Goal: Task Accomplishment & Management: Use online tool/utility

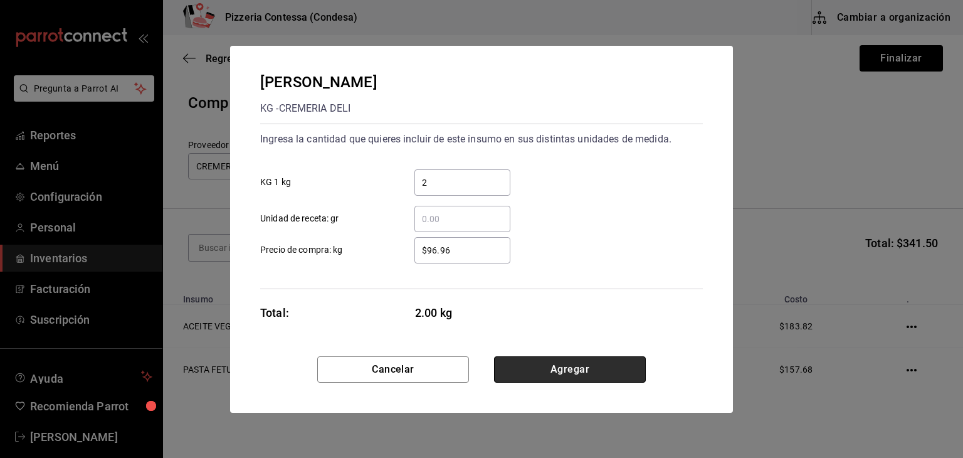
click at [554, 362] on button "Agregar" at bounding box center [570, 369] width 152 height 26
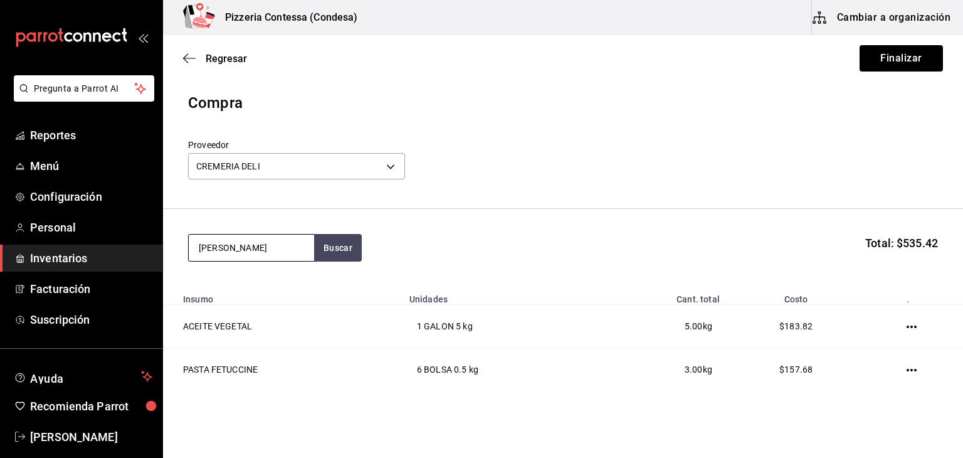
type input "[PERSON_NAME]"
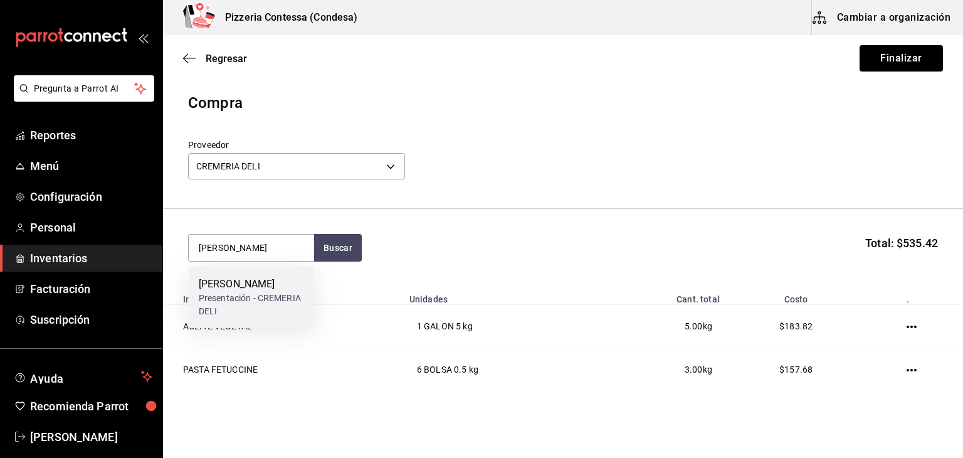
click at [258, 318] on div "[PERSON_NAME] Presentación - CREMERIA DELI" at bounding box center [251, 296] width 125 height 61
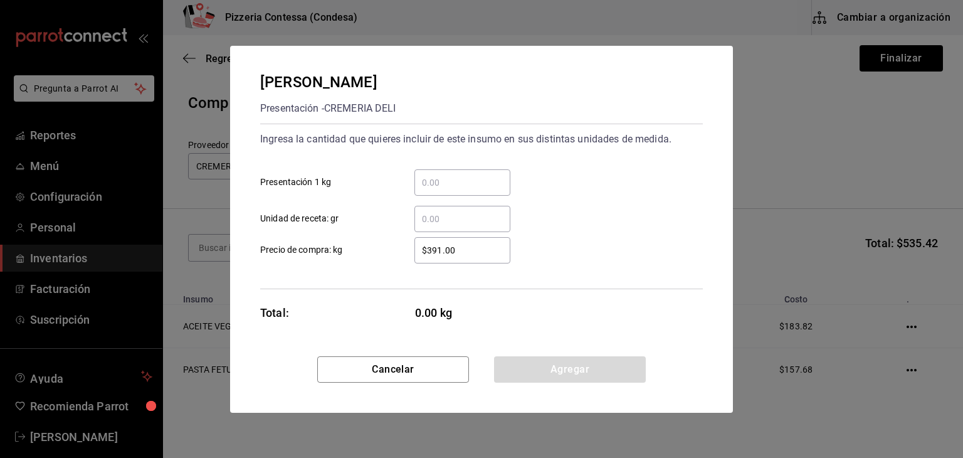
click at [429, 218] on input "​ Unidad de receta: gr" at bounding box center [462, 218] width 96 height 15
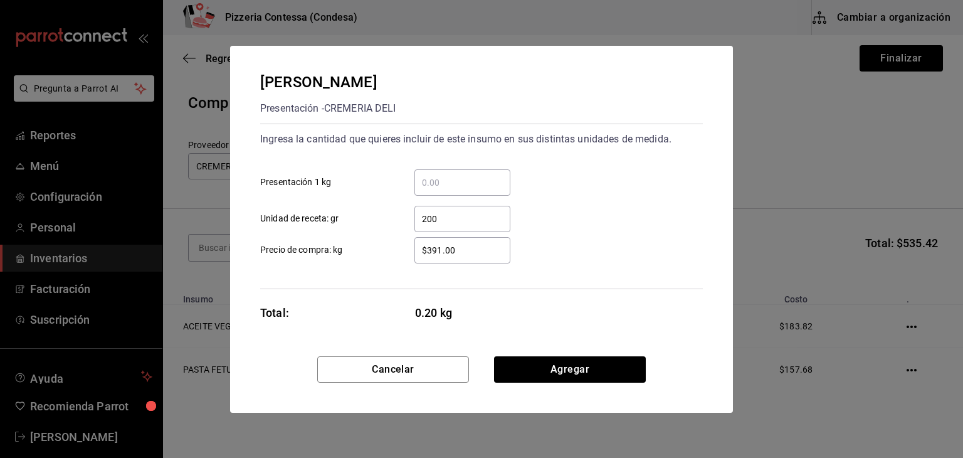
type input "200"
drag, startPoint x: 464, startPoint y: 244, endPoint x: 391, endPoint y: 254, distance: 74.0
click at [391, 254] on label "$391.00 ​ Precio de compra: kg" at bounding box center [385, 250] width 250 height 26
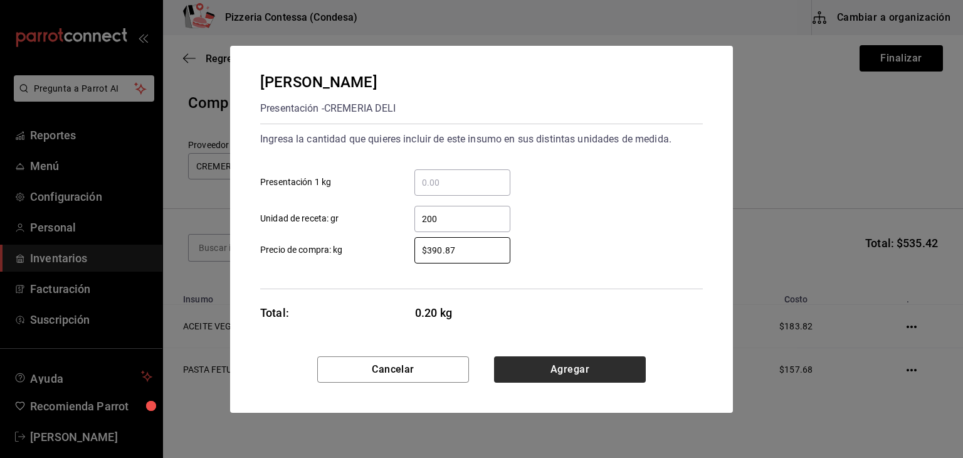
type input "$390.87"
click at [518, 366] on button "Agregar" at bounding box center [570, 369] width 152 height 26
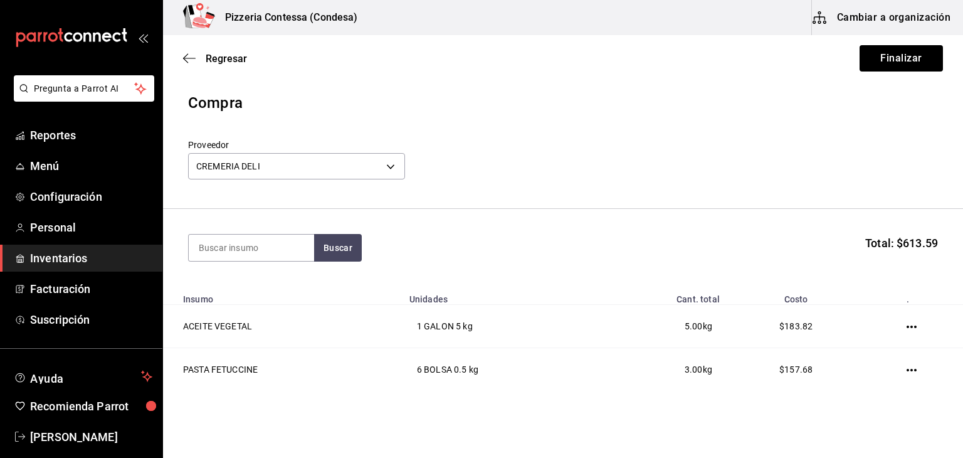
scroll to position [130, 0]
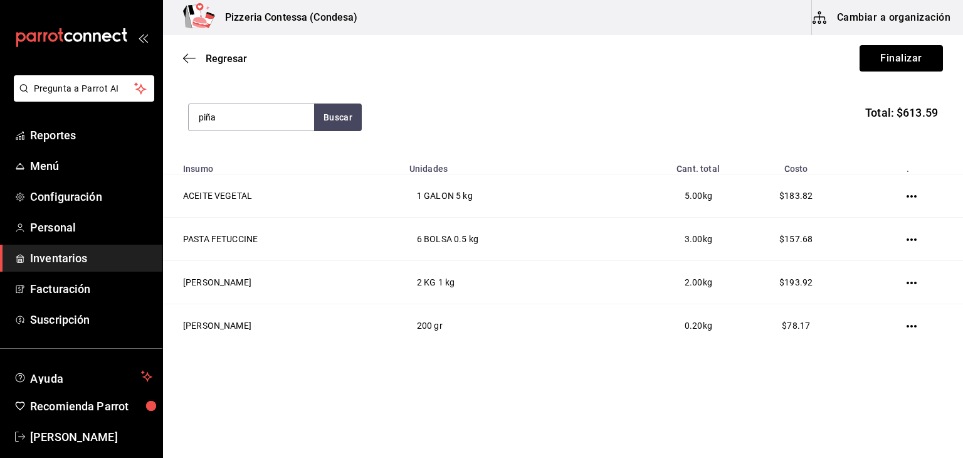
type input "piña"
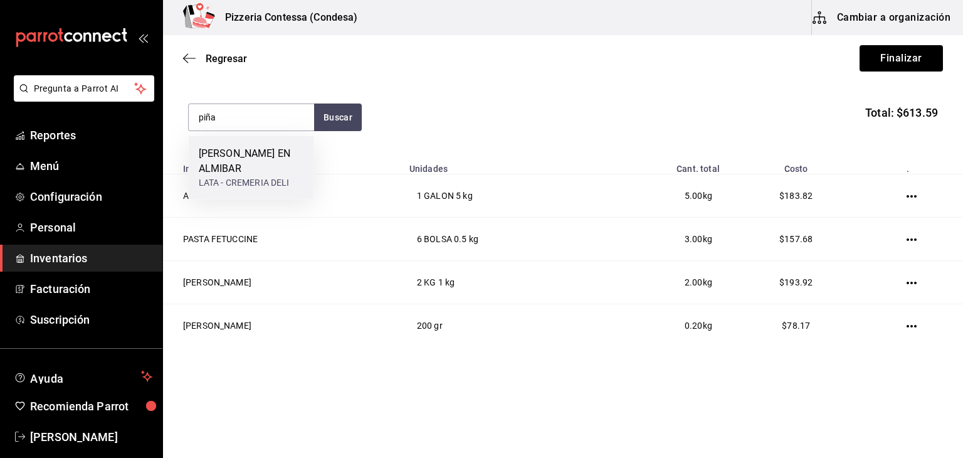
click at [251, 176] on div "LATA - CREMERIA DELI" at bounding box center [251, 182] width 105 height 13
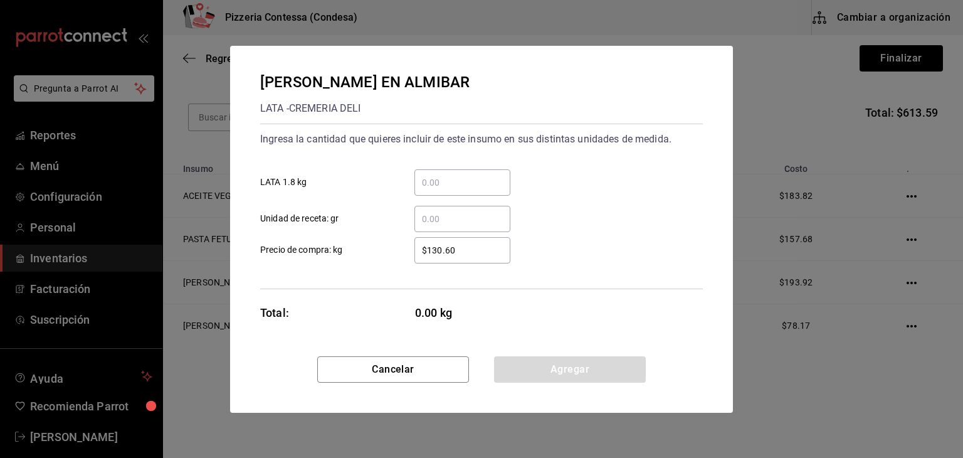
click at [451, 184] on input "​ LATA 1.8 kg" at bounding box center [462, 182] width 96 height 15
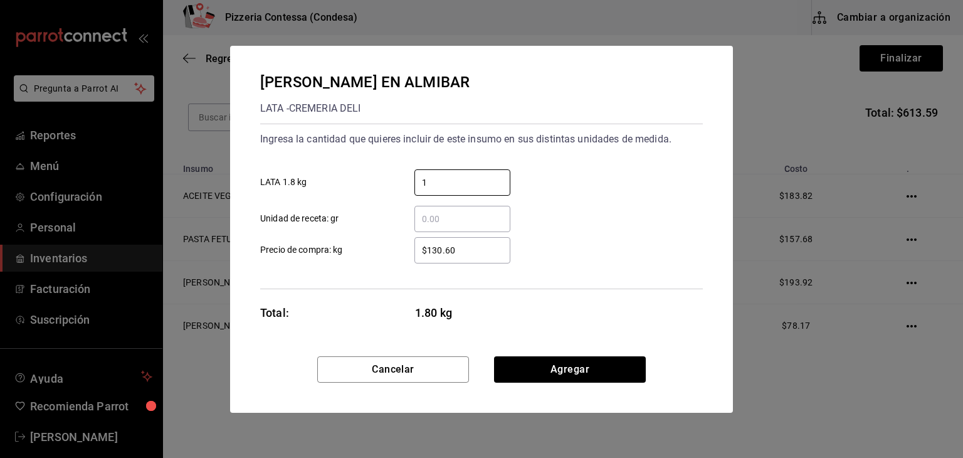
type input "1"
drag, startPoint x: 464, startPoint y: 251, endPoint x: 394, endPoint y: 245, distance: 70.5
click at [394, 245] on div "$130.60 ​" at bounding box center [452, 250] width 116 height 26
type input "$161.5"
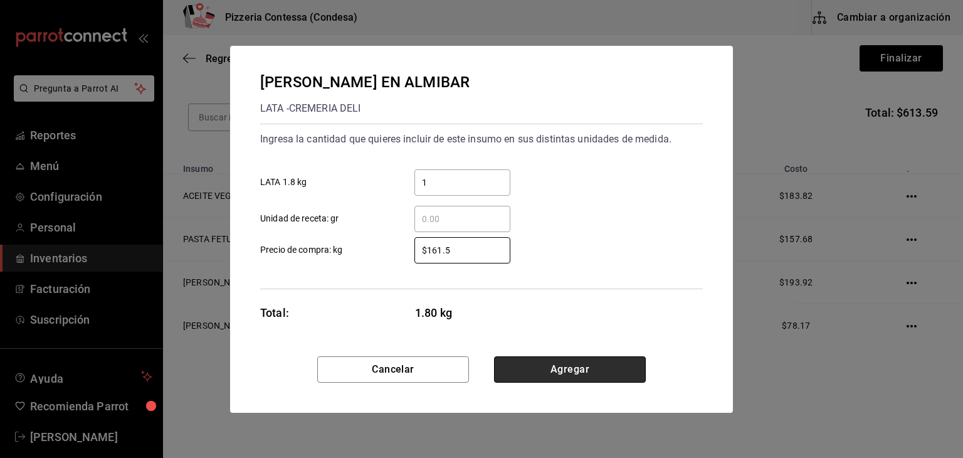
click at [556, 376] on button "Agregar" at bounding box center [570, 369] width 152 height 26
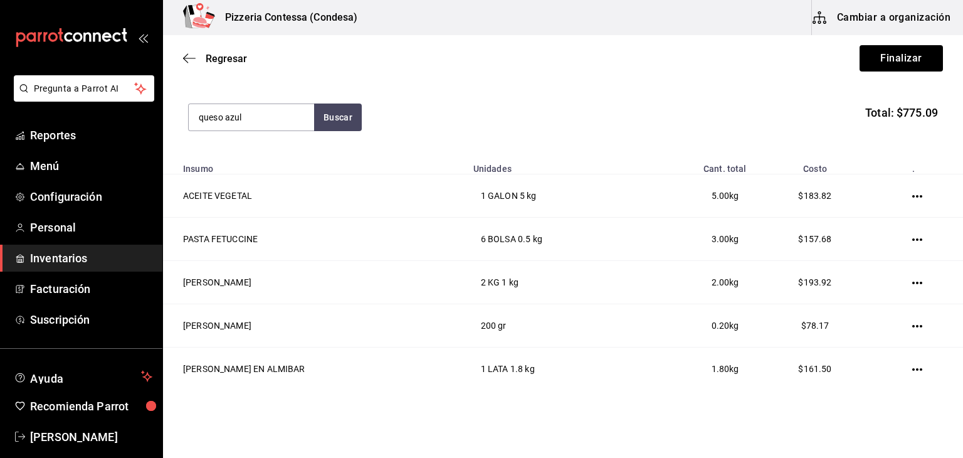
type input "queso azul"
click at [266, 161] on div "KG - CREMERIA DELI" at bounding box center [240, 167] width 82 height 13
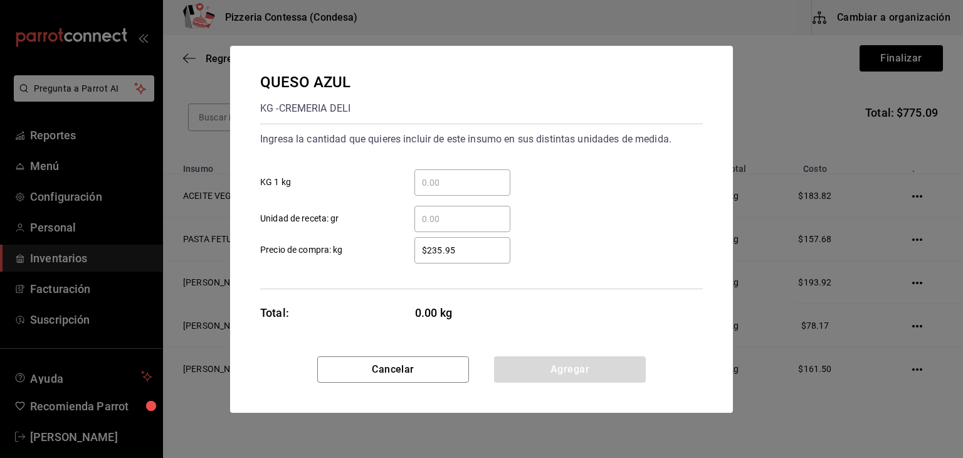
click at [428, 214] on input "​ Unidad de receta: gr" at bounding box center [462, 218] width 96 height 15
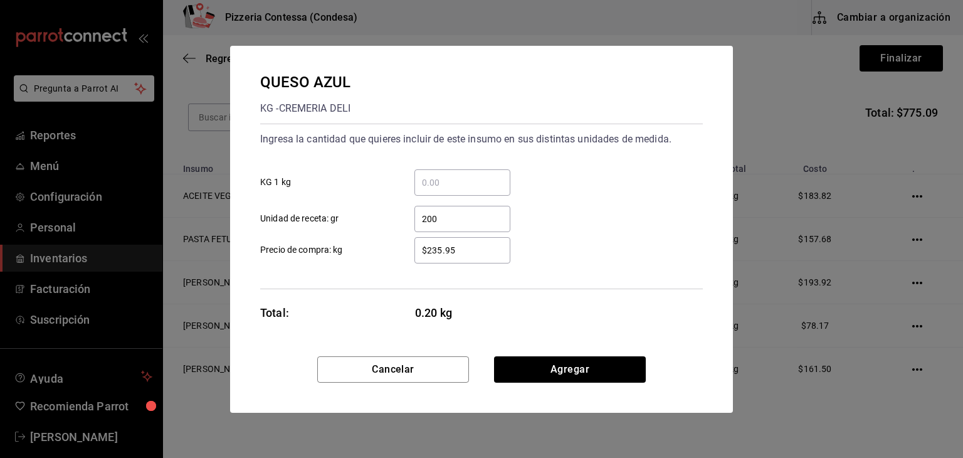
type input "200"
drag, startPoint x: 428, startPoint y: 214, endPoint x: 457, endPoint y: 249, distance: 45.8
click at [457, 249] on div "Ingresa la cantidad que quieres incluir de este insumo en sus distintas unidade…" at bounding box center [481, 207] width 443 height 166
drag, startPoint x: 457, startPoint y: 249, endPoint x: 336, endPoint y: 248, distance: 121.0
click at [336, 248] on label "$235.95 ​ Precio de compra: kg" at bounding box center [385, 250] width 250 height 26
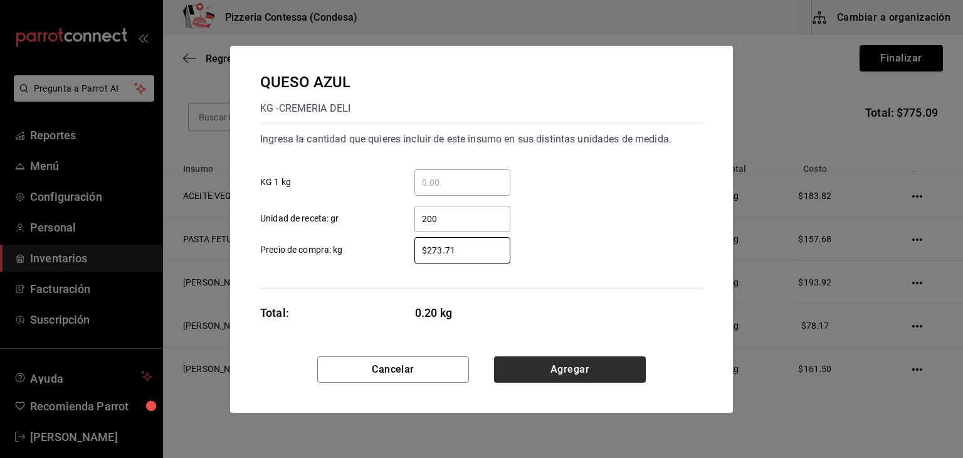
type input "$273.71"
click at [569, 362] on button "Agregar" at bounding box center [570, 369] width 152 height 26
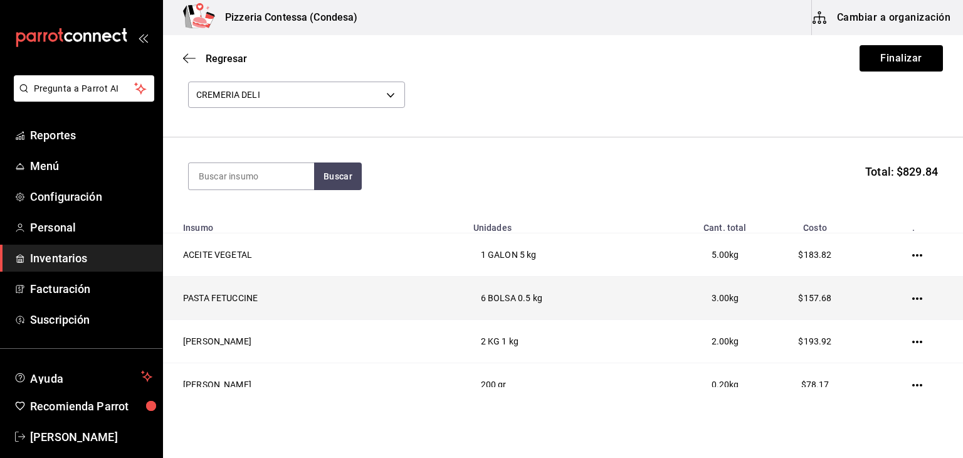
scroll to position [71, 0]
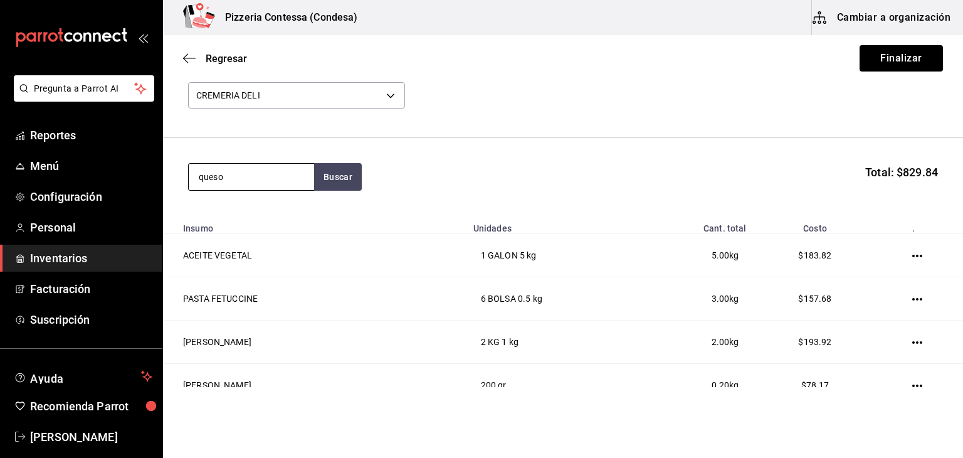
type input "queso"
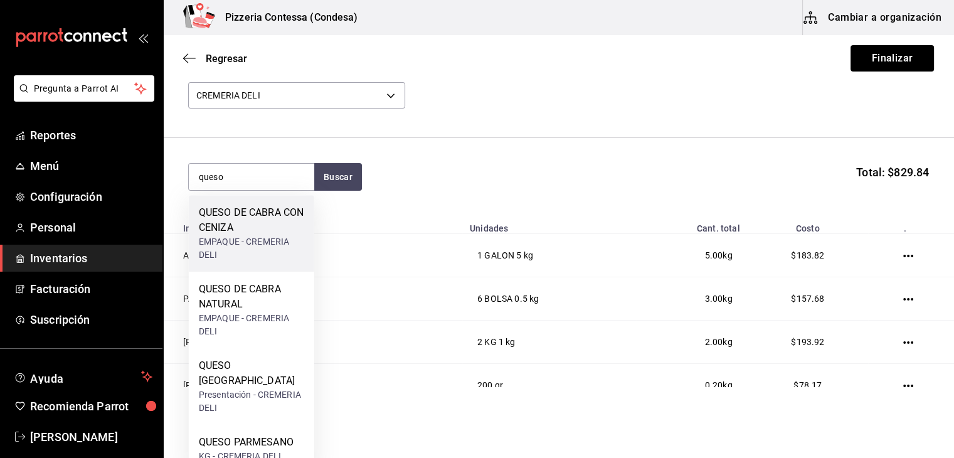
click at [258, 249] on div "EMPAQUE - CREMERIA DELI" at bounding box center [251, 248] width 105 height 26
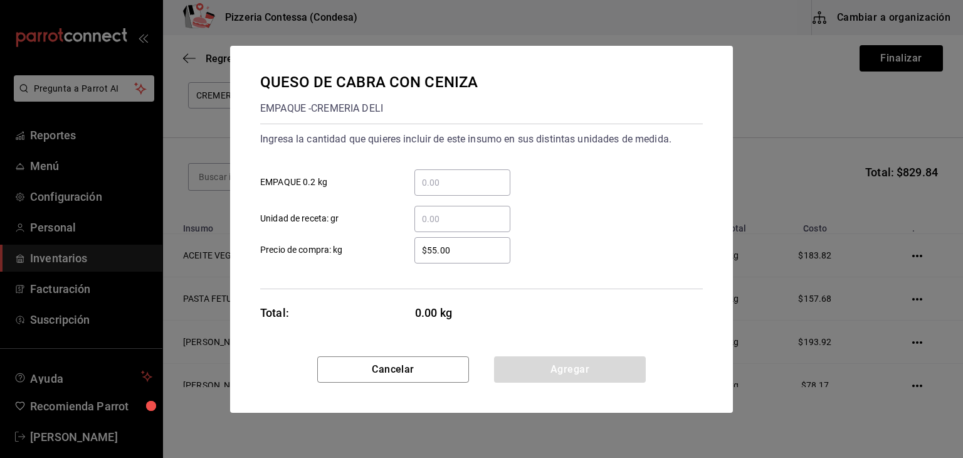
click at [439, 177] on input "​ EMPAQUE 0.2 kg" at bounding box center [462, 182] width 96 height 15
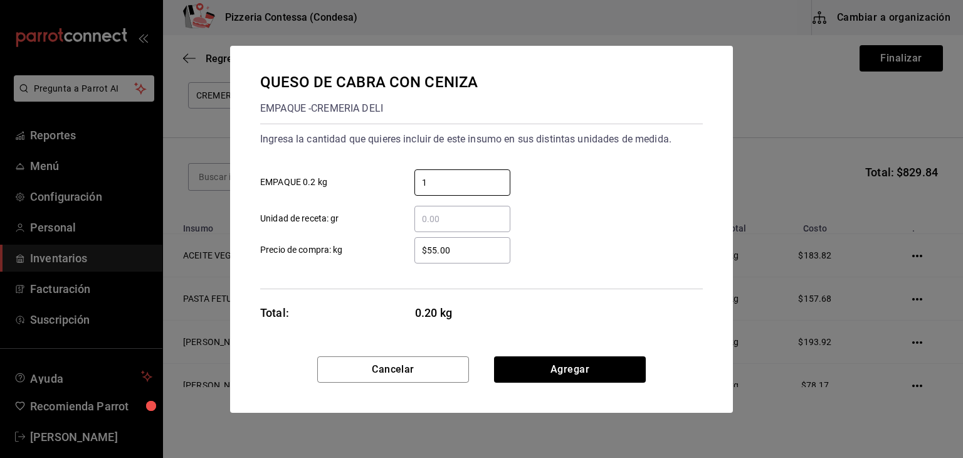
type input "1"
click at [562, 398] on div "Cancelar Agregar" at bounding box center [481, 384] width 503 height 56
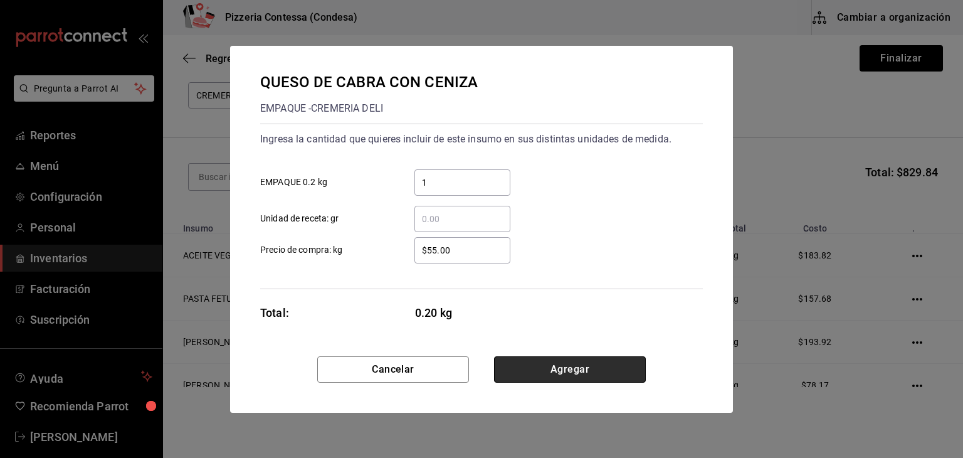
click at [529, 364] on button "Agregar" at bounding box center [570, 369] width 152 height 26
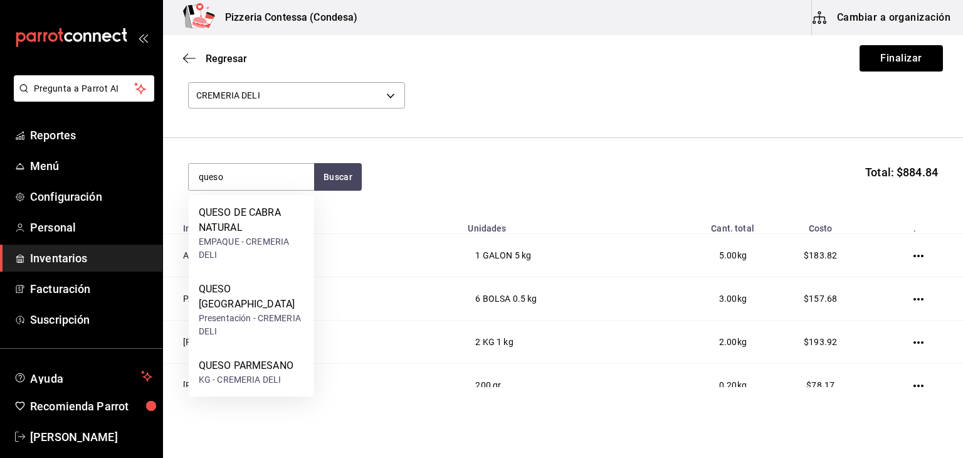
type input "queso"
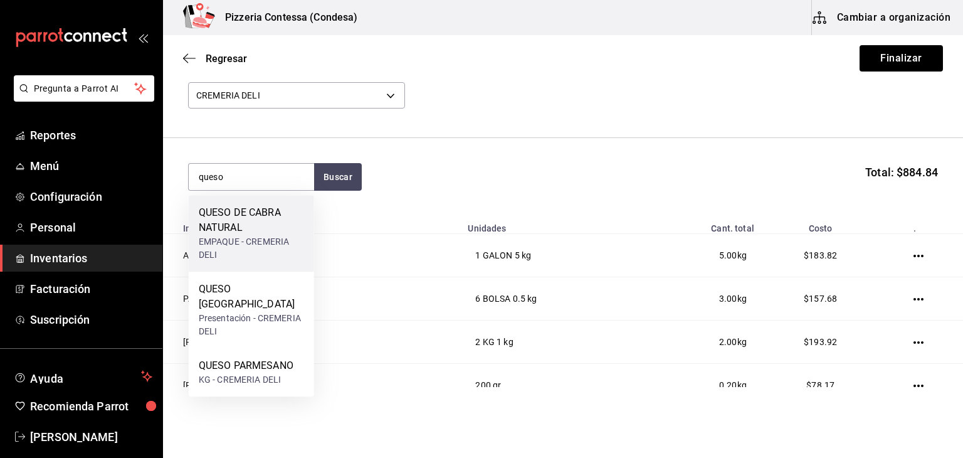
click at [272, 224] on div "QUESO DE CABRA NATURAL" at bounding box center [251, 220] width 105 height 30
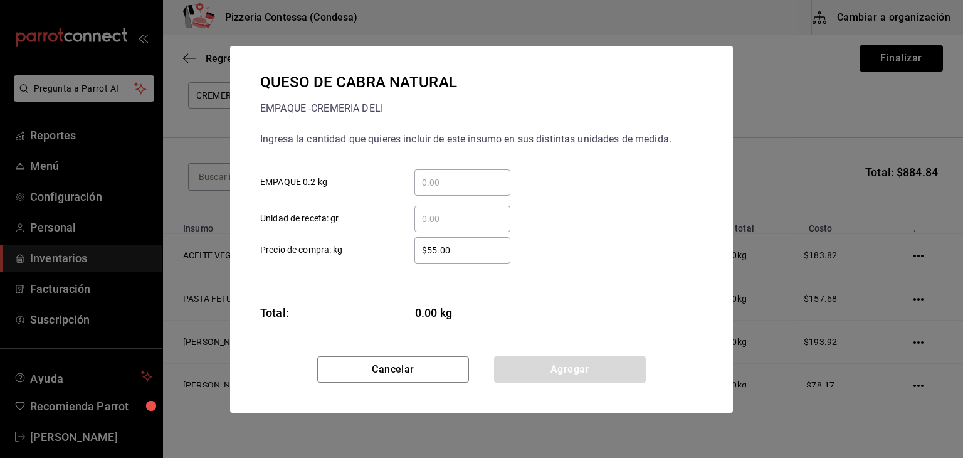
click at [434, 181] on input "​ EMPAQUE 0.2 kg" at bounding box center [462, 182] width 96 height 15
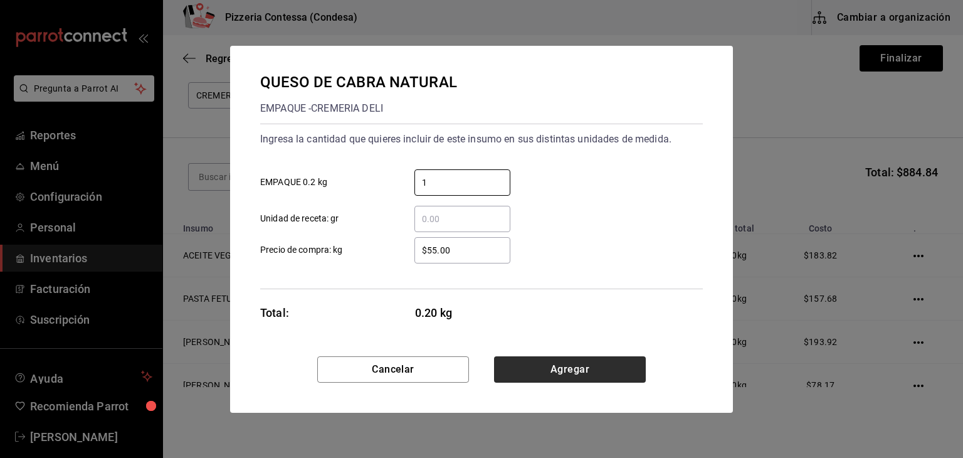
type input "1"
click at [542, 369] on button "Agregar" at bounding box center [570, 369] width 152 height 26
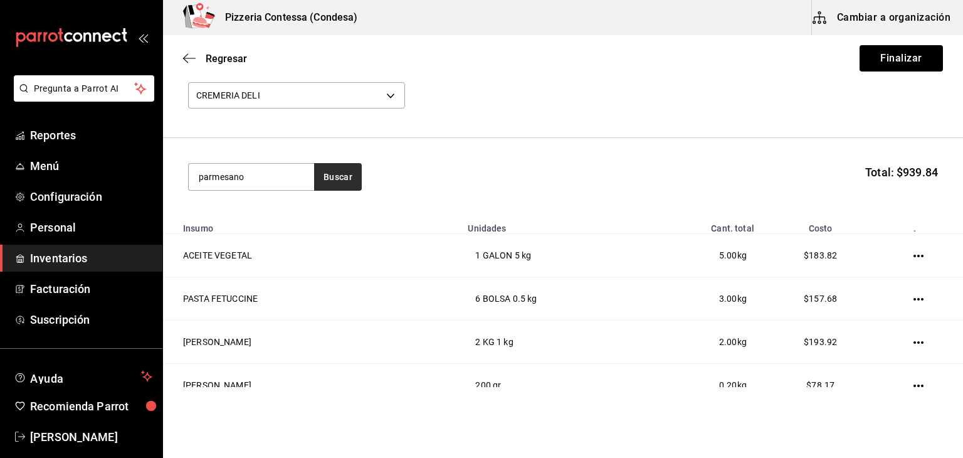
type input "parmesano"
click at [330, 182] on button "Buscar" at bounding box center [338, 177] width 48 height 28
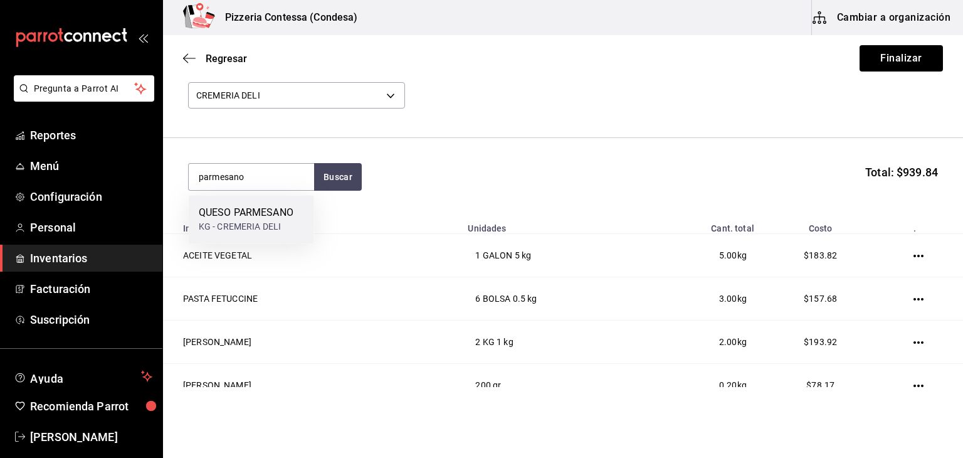
click at [268, 223] on div "KG - CREMERIA DELI" at bounding box center [246, 226] width 95 height 13
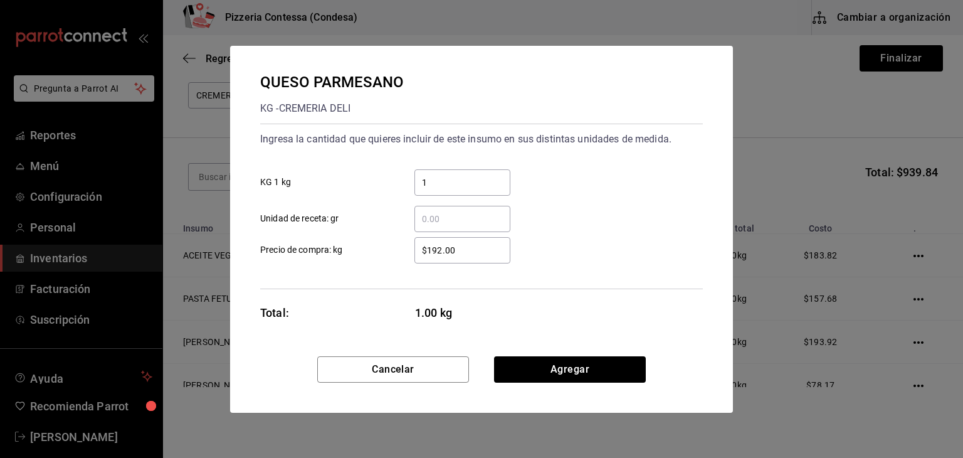
click at [473, 184] on input "1" at bounding box center [462, 182] width 96 height 15
type input "1"
click at [557, 174] on div "1 ​ KG 1 kg" at bounding box center [476, 177] width 453 height 36
click at [532, 366] on button "Agregar" at bounding box center [570, 369] width 152 height 26
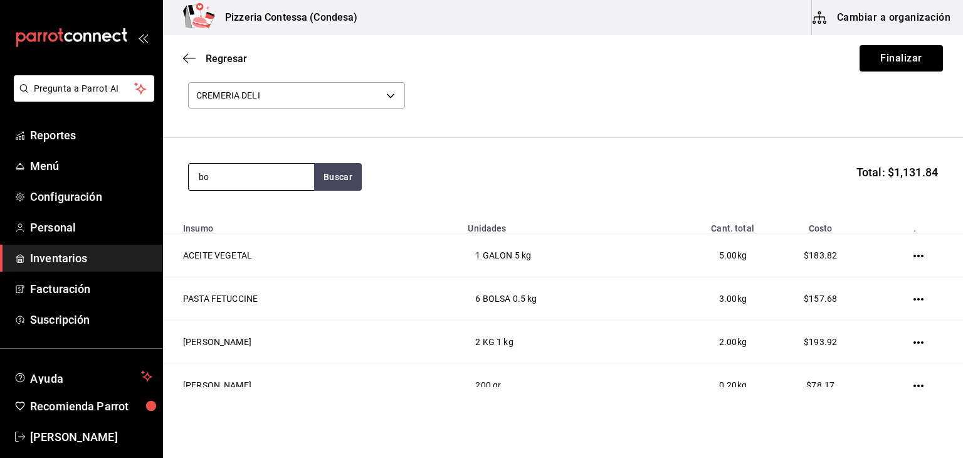
type input "b"
click at [334, 181] on button "Buscar" at bounding box center [338, 177] width 48 height 28
type input "s"
click at [334, 181] on button "Buscar" at bounding box center [338, 177] width 48 height 28
type input "p"
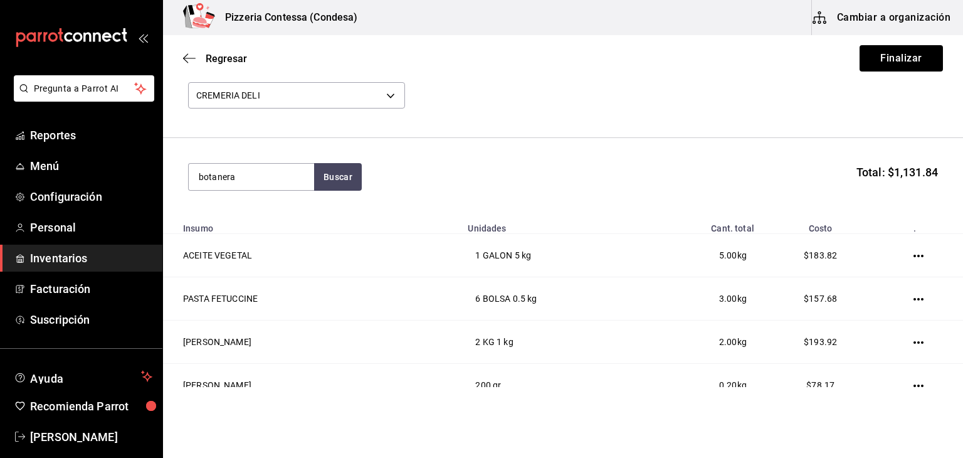
drag, startPoint x: 251, startPoint y: 181, endPoint x: 181, endPoint y: 184, distance: 69.7
click at [181, 184] on section "botanera Buscar Total: $1,131.84" at bounding box center [563, 177] width 800 height 78
click at [334, 178] on button "Buscar" at bounding box center [338, 177] width 48 height 28
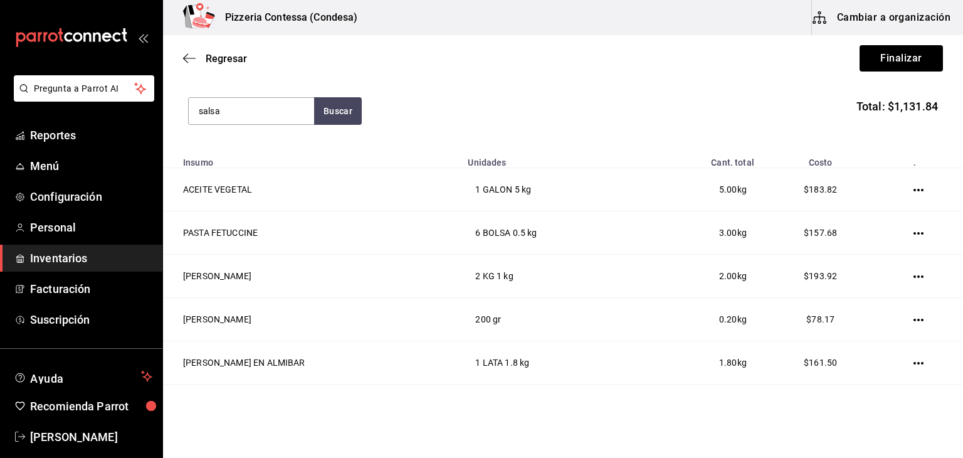
scroll to position [0, 0]
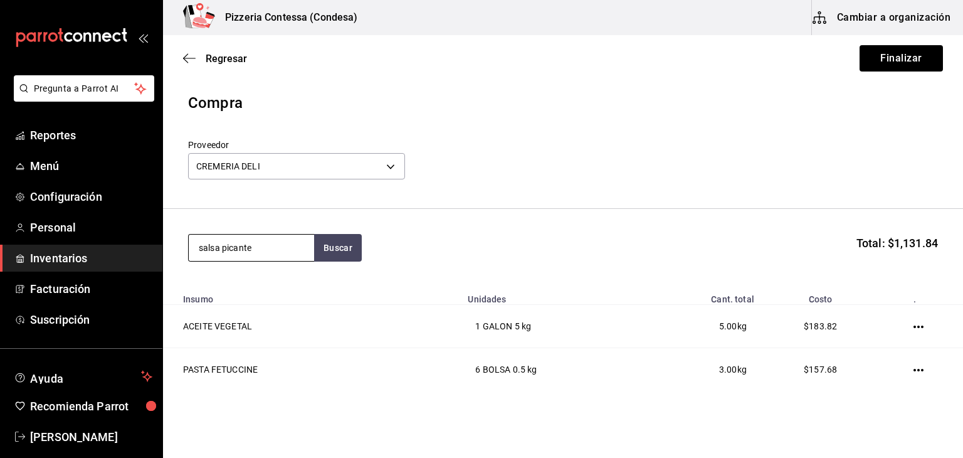
type input "salsa picante"
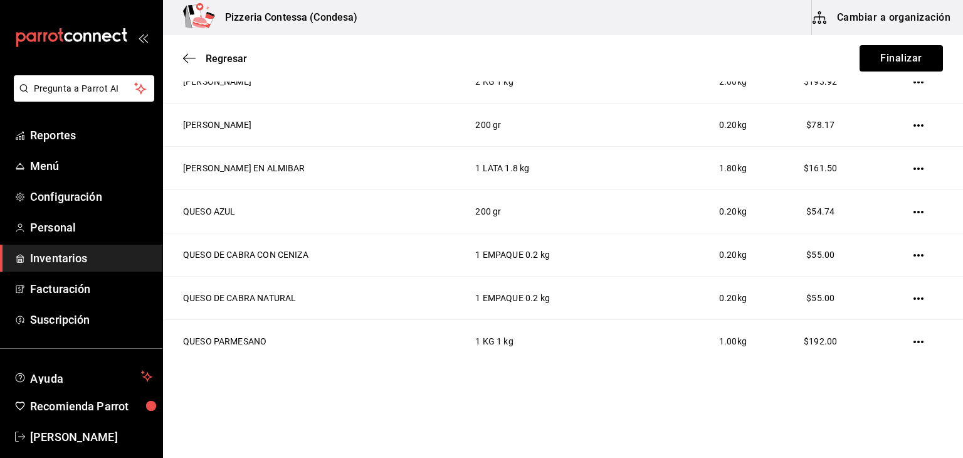
scroll to position [346, 0]
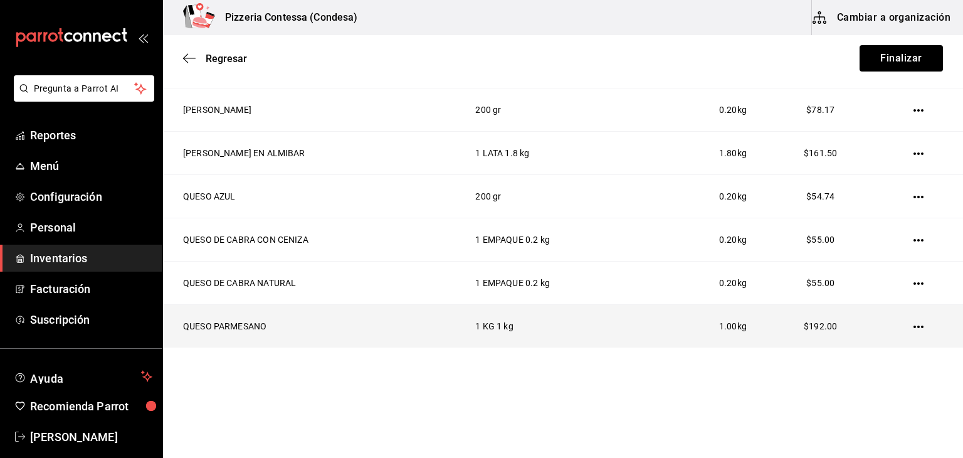
click at [914, 322] on icon "button" at bounding box center [919, 327] width 10 height 10
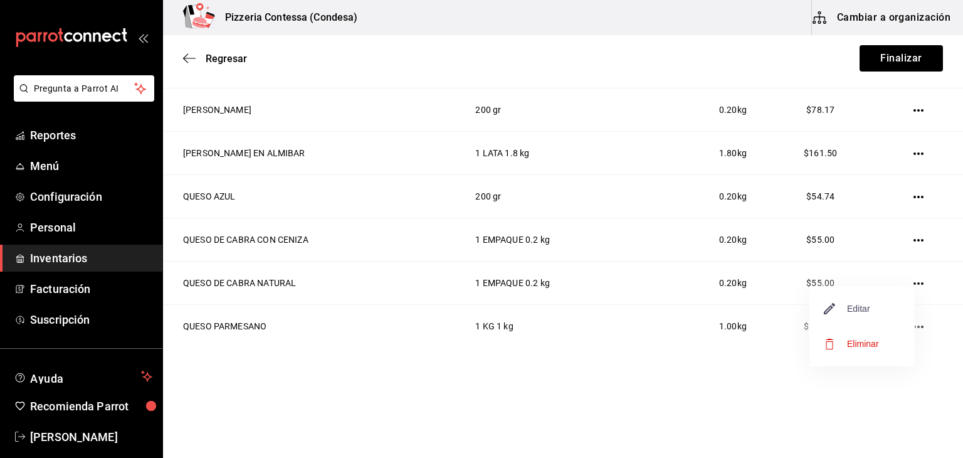
click at [860, 315] on span "Editar" at bounding box center [848, 308] width 46 height 15
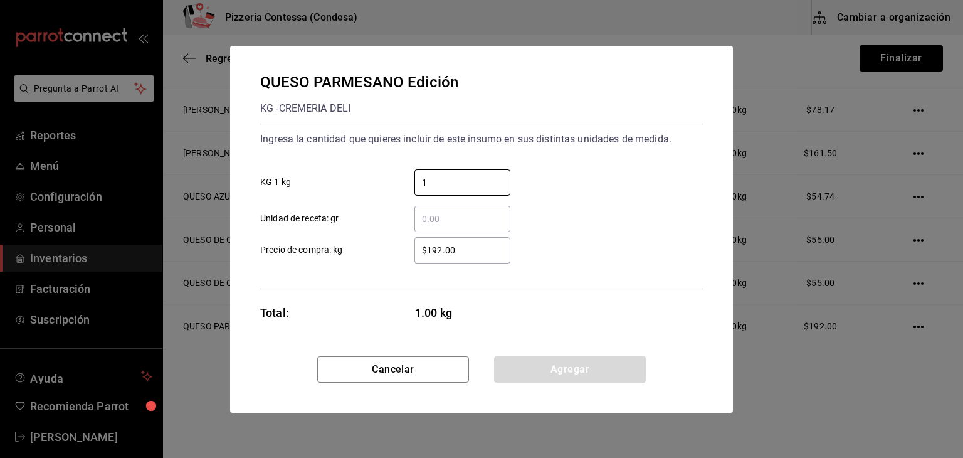
drag, startPoint x: 464, startPoint y: 183, endPoint x: 398, endPoint y: 194, distance: 67.3
click at [398, 194] on div "1 ​" at bounding box center [452, 182] width 116 height 26
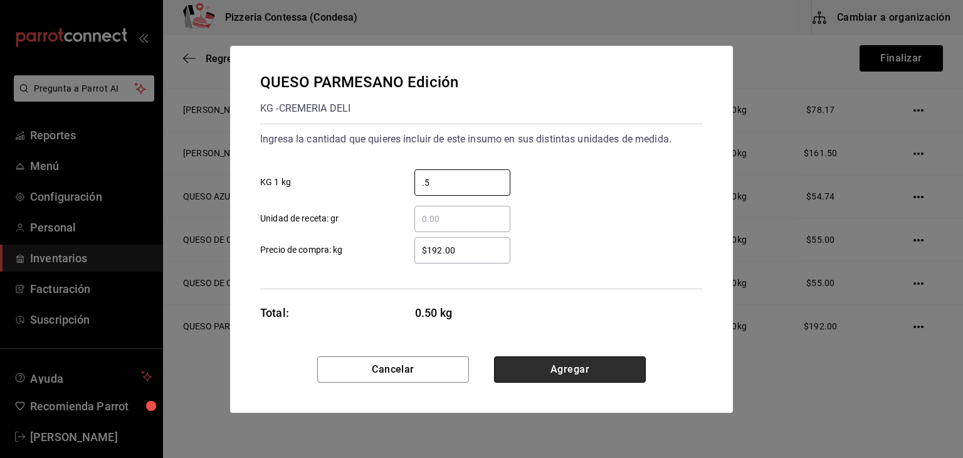
type input "0.5"
click at [612, 367] on button "Agregar" at bounding box center [570, 369] width 152 height 26
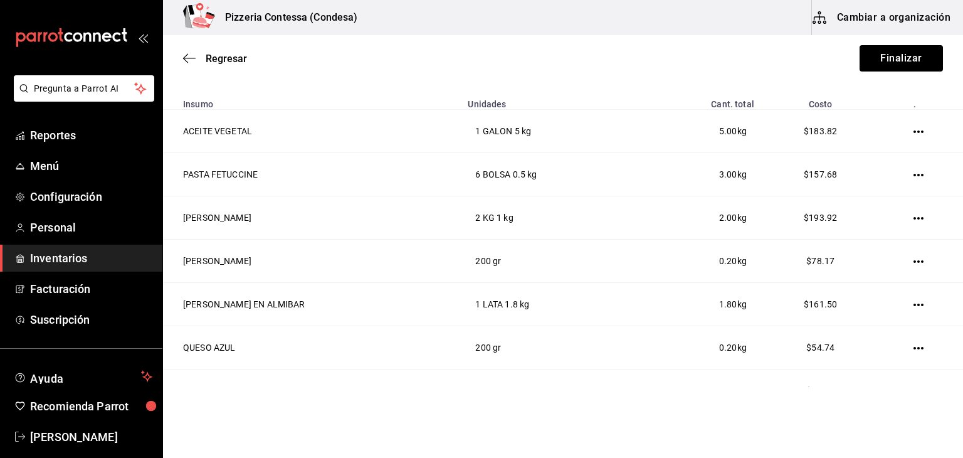
scroll to position [0, 0]
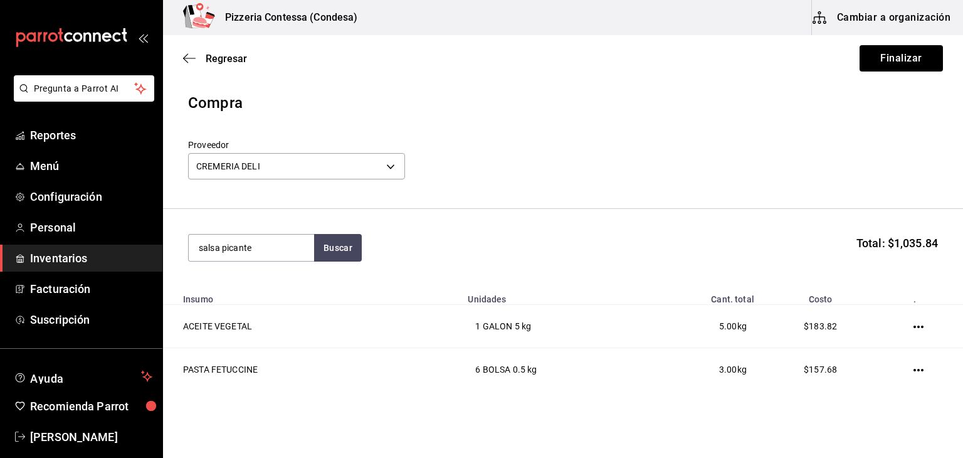
drag, startPoint x: 254, startPoint y: 248, endPoint x: 168, endPoint y: 241, distance: 86.2
click at [168, 241] on section "salsa picante Buscar Total: $1,035.84" at bounding box center [563, 248] width 800 height 78
type input "botanera"
click at [331, 245] on button "Buscar" at bounding box center [338, 248] width 48 height 28
click at [893, 67] on button "Finalizar" at bounding box center [901, 58] width 83 height 26
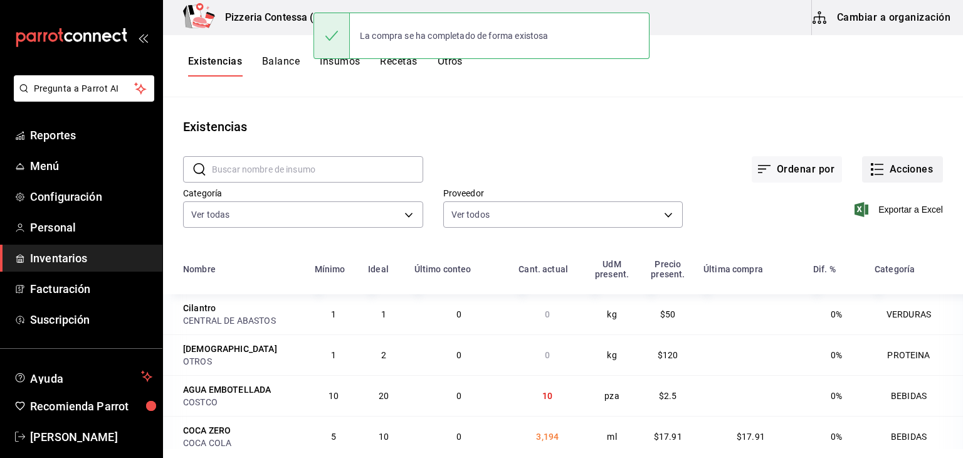
click at [886, 171] on button "Acciones" at bounding box center [902, 169] width 81 height 26
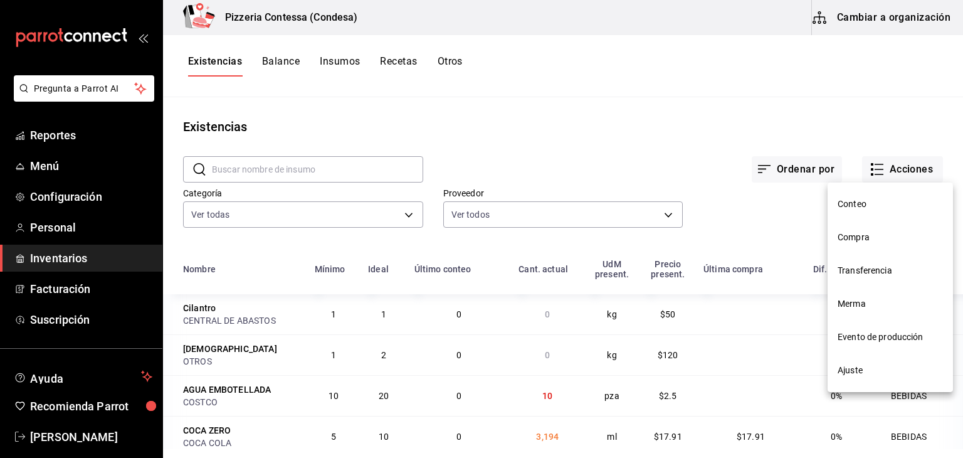
click at [863, 243] on span "Compra" at bounding box center [890, 237] width 105 height 13
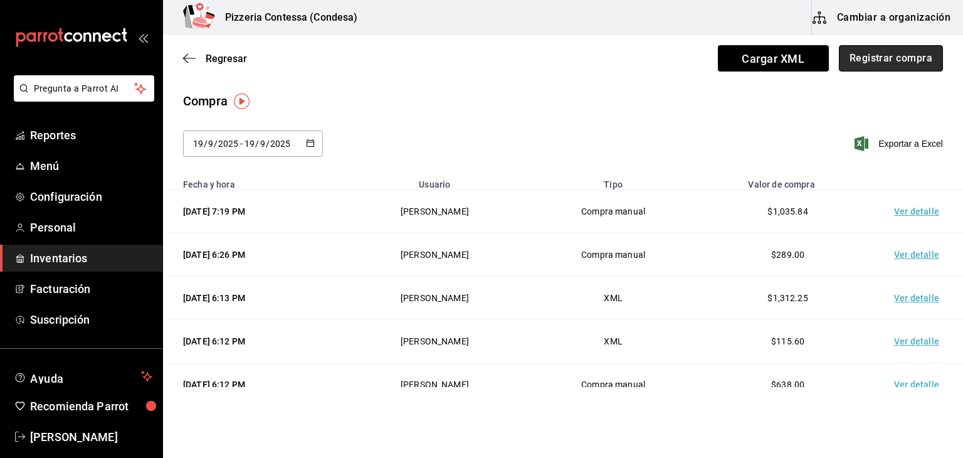
click at [903, 65] on button "Registrar compra" at bounding box center [891, 58] width 104 height 26
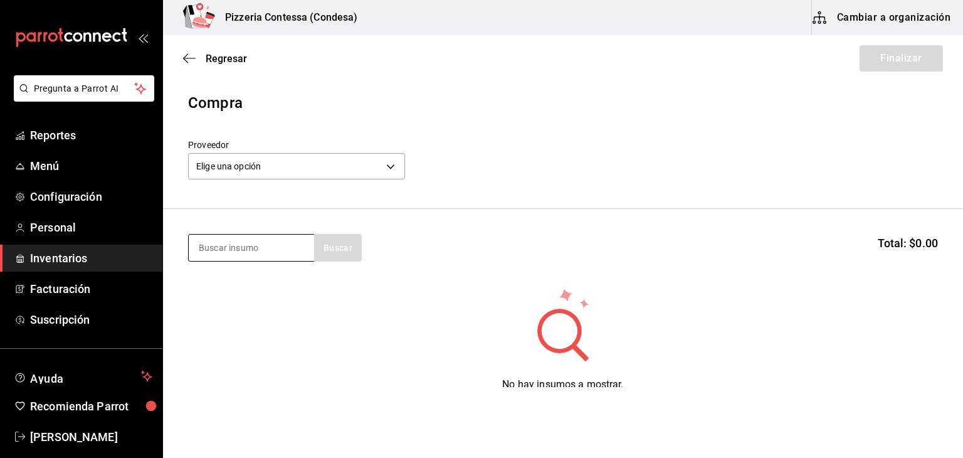
click at [273, 249] on input at bounding box center [251, 248] width 125 height 26
type input "salsa"
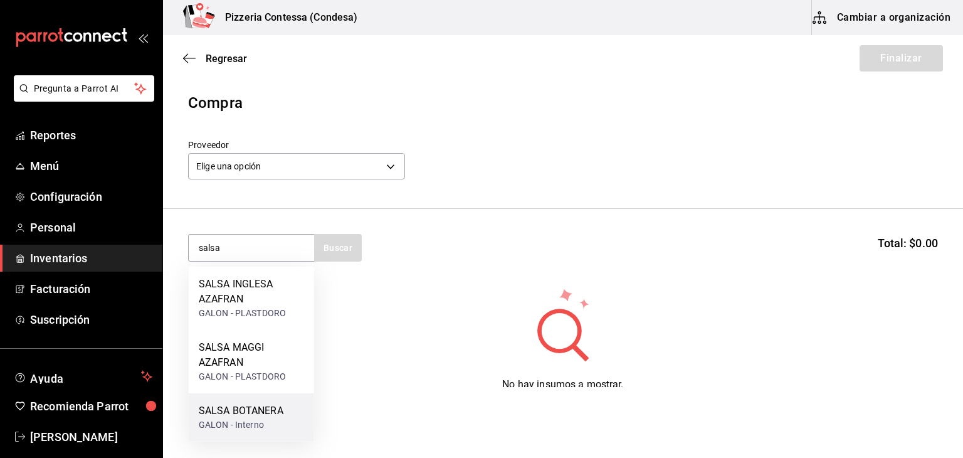
click at [256, 409] on div "SALSA BOTANERA" at bounding box center [241, 410] width 85 height 15
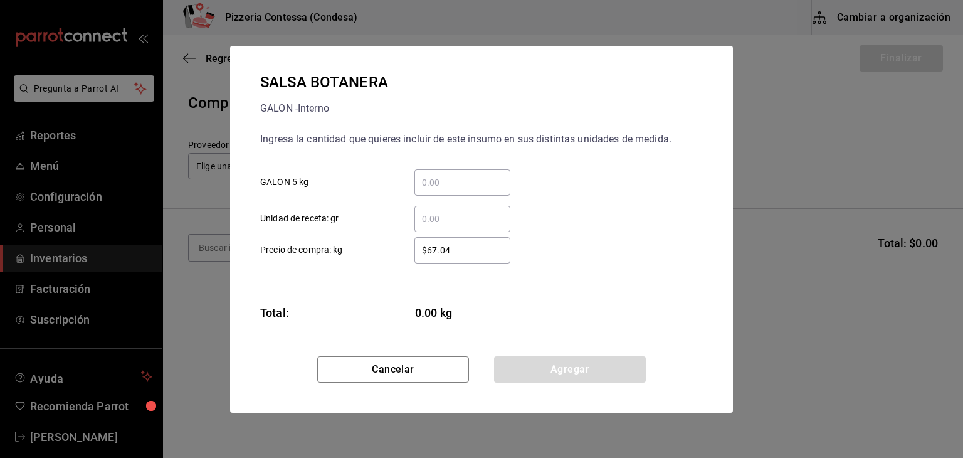
click at [456, 190] on div "​" at bounding box center [462, 182] width 96 height 26
click at [456, 190] on input "​ GALON 5 kg" at bounding box center [462, 182] width 96 height 15
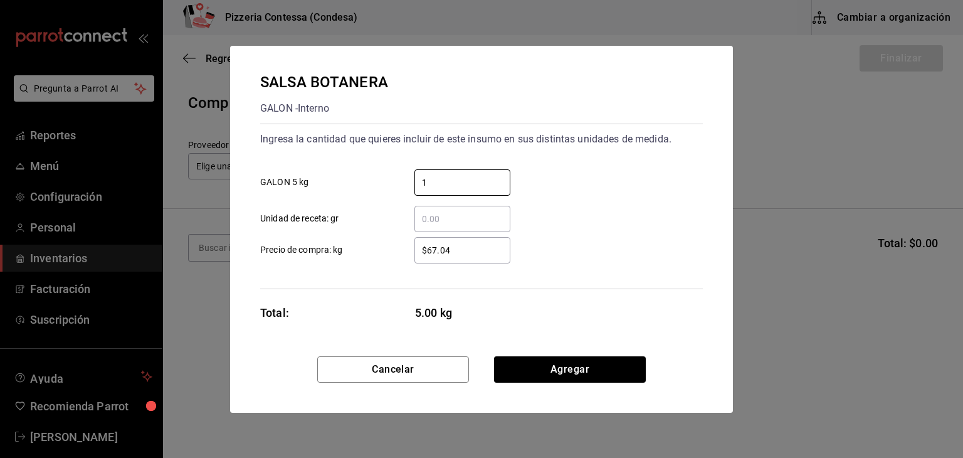
type input "1"
click at [609, 131] on div "Ingresa la cantidad que quieres incluir de este insumo en sus distintas unidade…" at bounding box center [481, 139] width 443 height 20
drag, startPoint x: 457, startPoint y: 258, endPoint x: 386, endPoint y: 254, distance: 71.0
click at [386, 254] on label "$67.04 ​ Precio de compra: kg" at bounding box center [385, 250] width 250 height 26
click at [414, 254] on input "$67.04" at bounding box center [462, 250] width 96 height 15
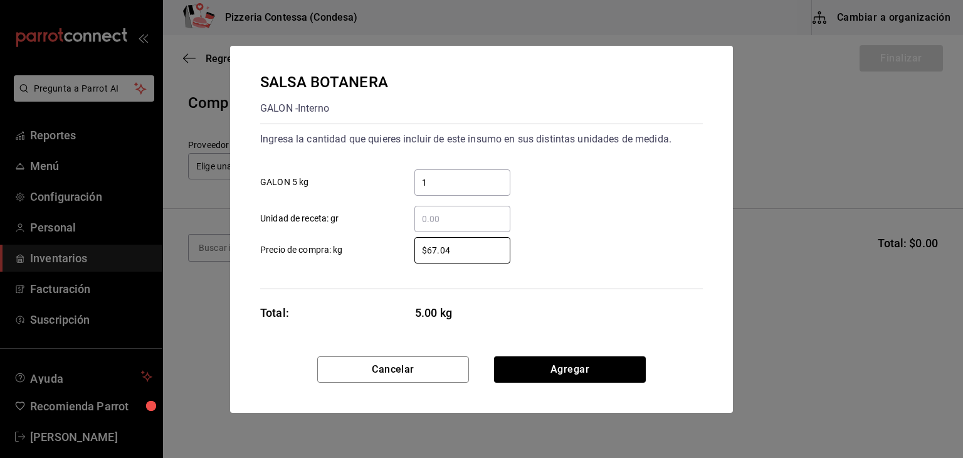
drag, startPoint x: 456, startPoint y: 251, endPoint x: 393, endPoint y: 255, distance: 64.1
click at [393, 255] on label "$67.04 ​ Precio de compra: kg" at bounding box center [385, 250] width 250 height 26
type input "$77"
click at [544, 371] on button "Agregar" at bounding box center [570, 369] width 152 height 26
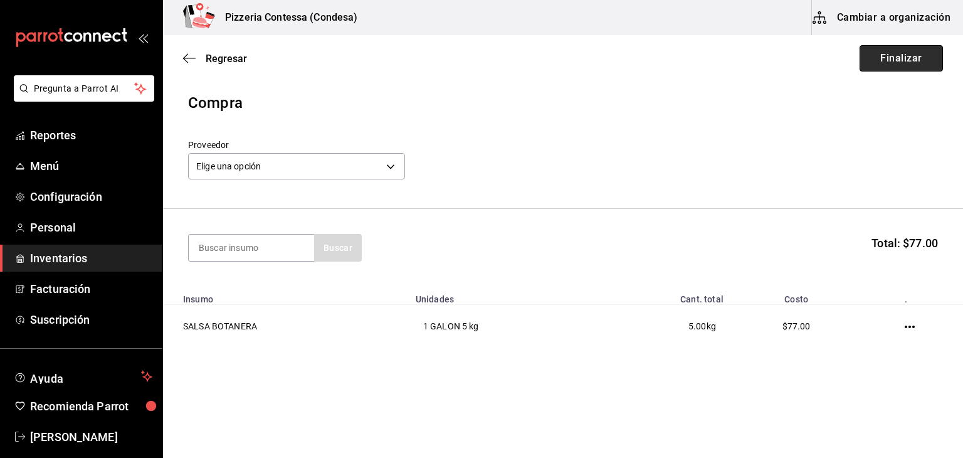
click at [884, 54] on button "Finalizar" at bounding box center [901, 58] width 83 height 26
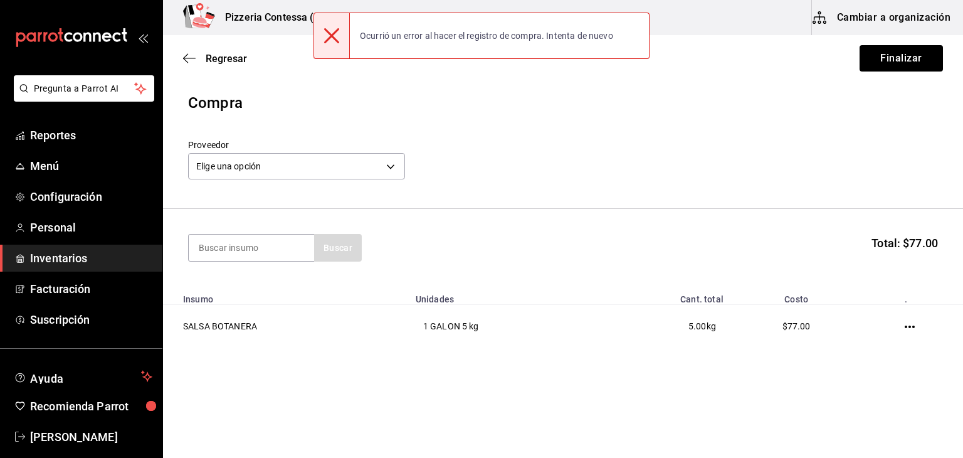
scroll to position [1, 0]
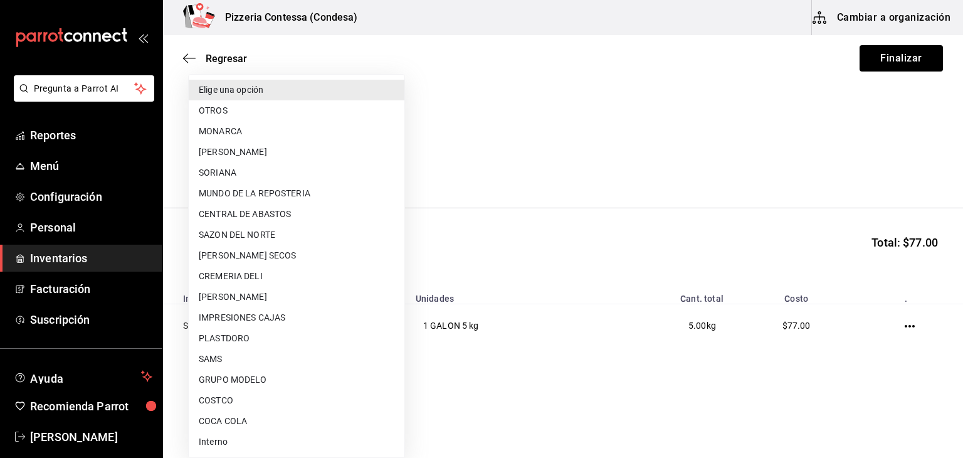
click at [303, 163] on body "Pregunta a Parrot AI Reportes Menú Configuración Personal Inventarios Facturaci…" at bounding box center [481, 193] width 963 height 387
click at [256, 434] on li "Interno" at bounding box center [297, 441] width 216 height 21
type input "e894e631-040a-4253-a194-cc2b9429e324"
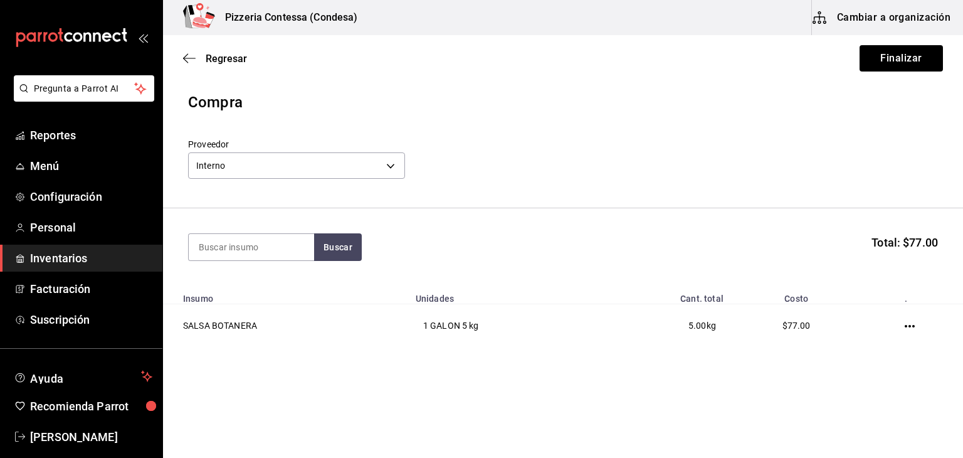
click at [848, 64] on div "Regresar Finalizar" at bounding box center [563, 58] width 800 height 46
click at [865, 61] on button "Finalizar" at bounding box center [901, 58] width 83 height 26
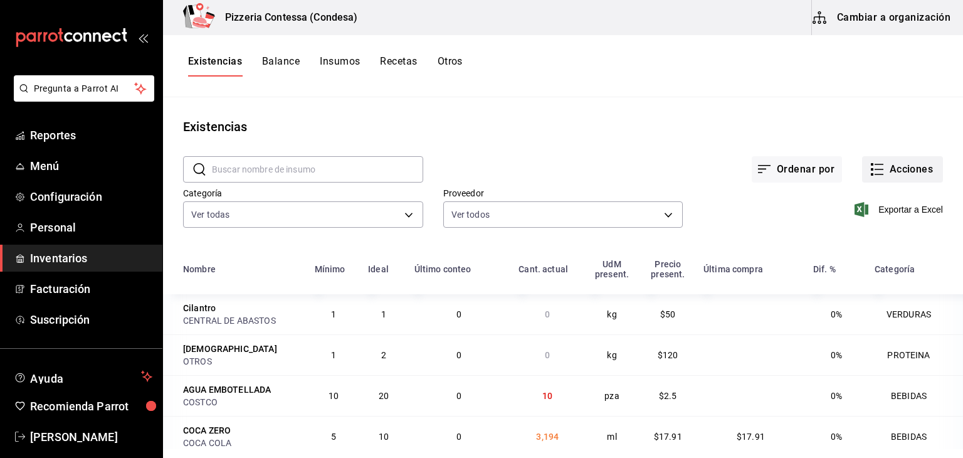
click at [873, 171] on icon "button" at bounding box center [877, 169] width 15 height 15
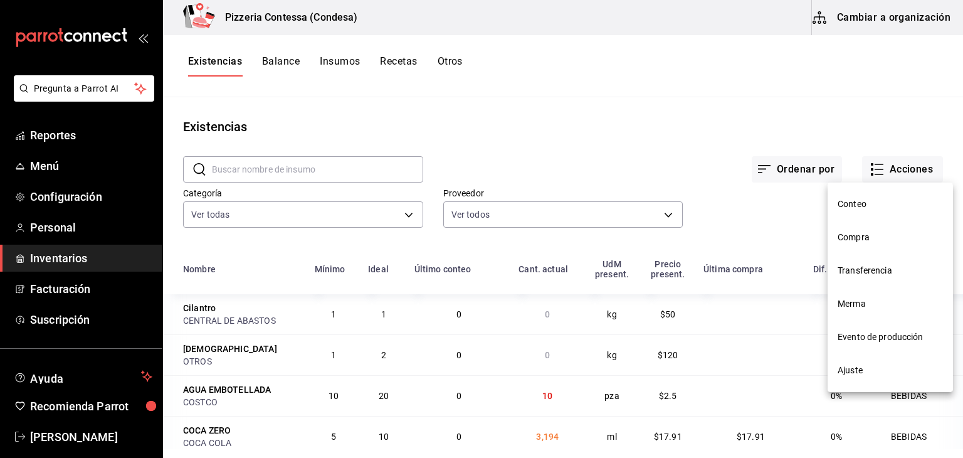
click at [839, 241] on span "Compra" at bounding box center [890, 237] width 105 height 13
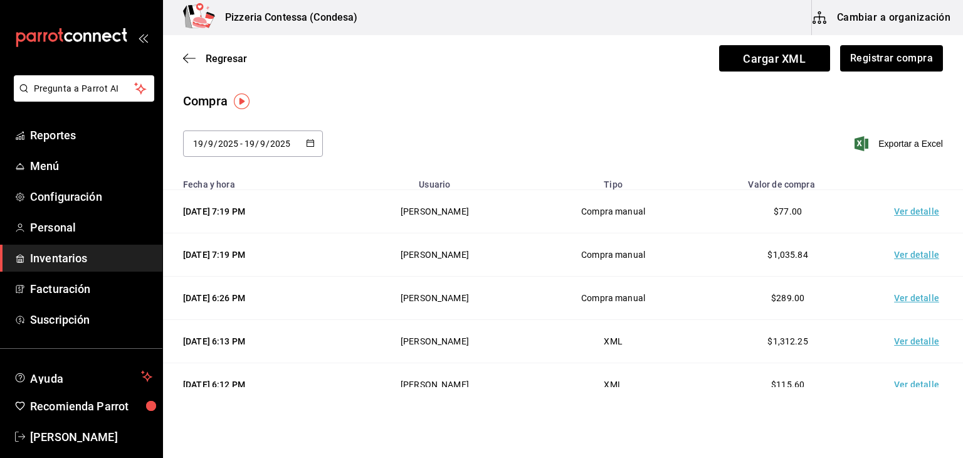
click at [309, 145] on icon "button" at bounding box center [310, 143] width 9 height 9
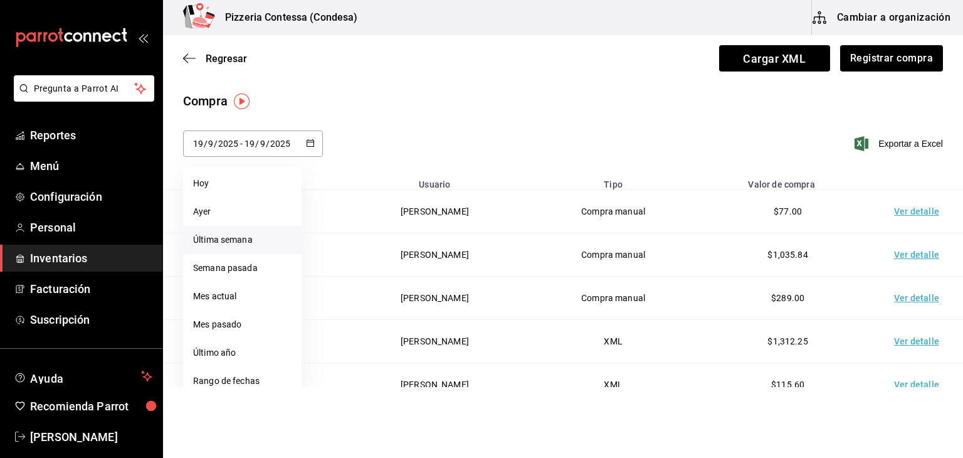
click at [258, 246] on li "Última semana" at bounding box center [242, 240] width 119 height 28
type input "[DATE]"
type input "14"
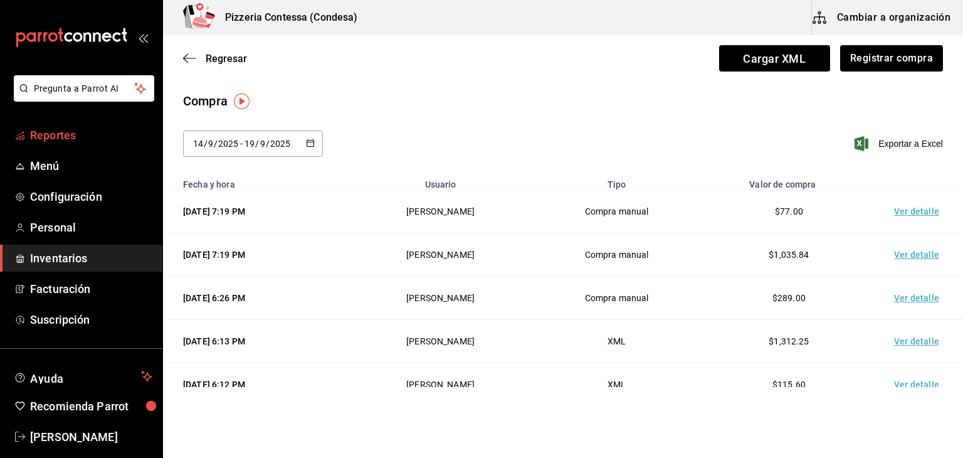
click at [87, 140] on span "Reportes" at bounding box center [91, 135] width 122 height 17
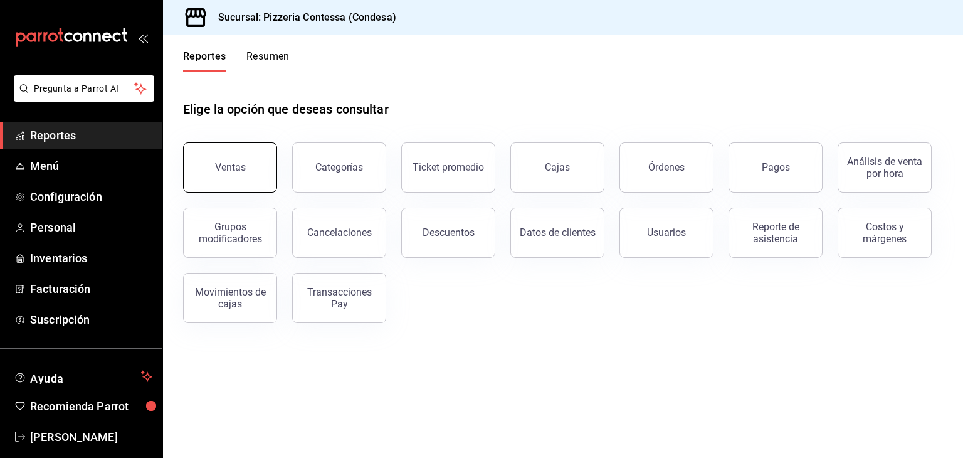
click at [246, 151] on button "Ventas" at bounding box center [230, 167] width 94 height 50
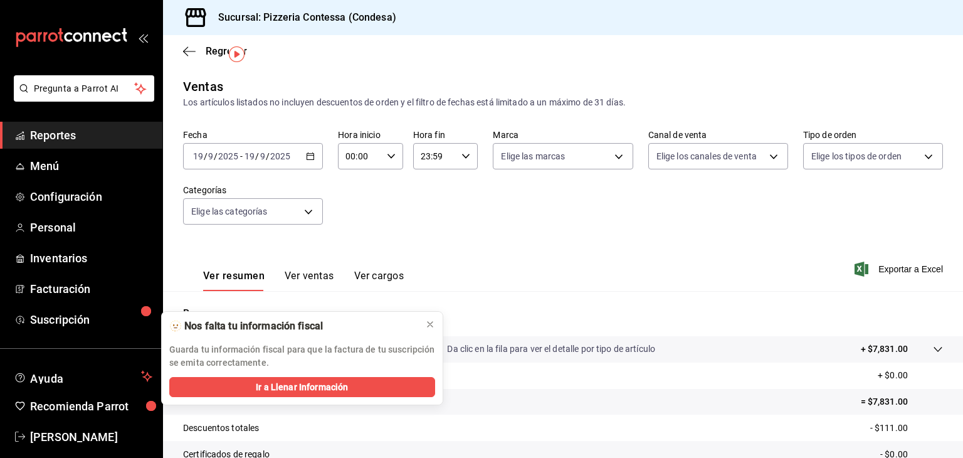
scroll to position [33, 0]
click at [90, 137] on span "Reportes" at bounding box center [91, 135] width 122 height 17
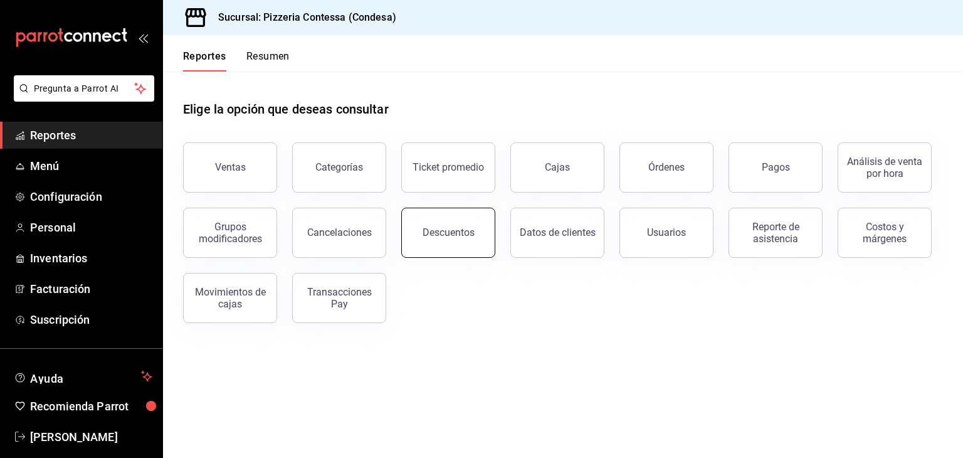
click at [426, 238] on div "Descuentos" at bounding box center [449, 232] width 52 height 12
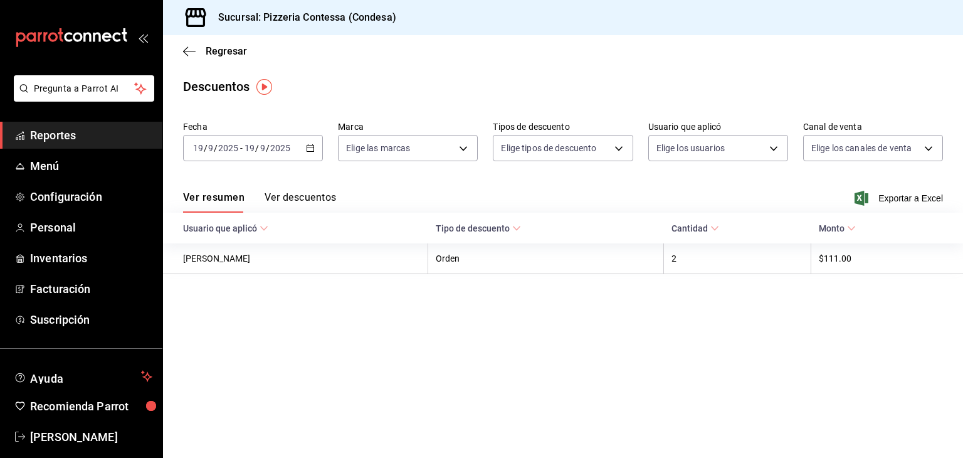
click at [296, 193] on button "Ver descuentos" at bounding box center [300, 201] width 71 height 21
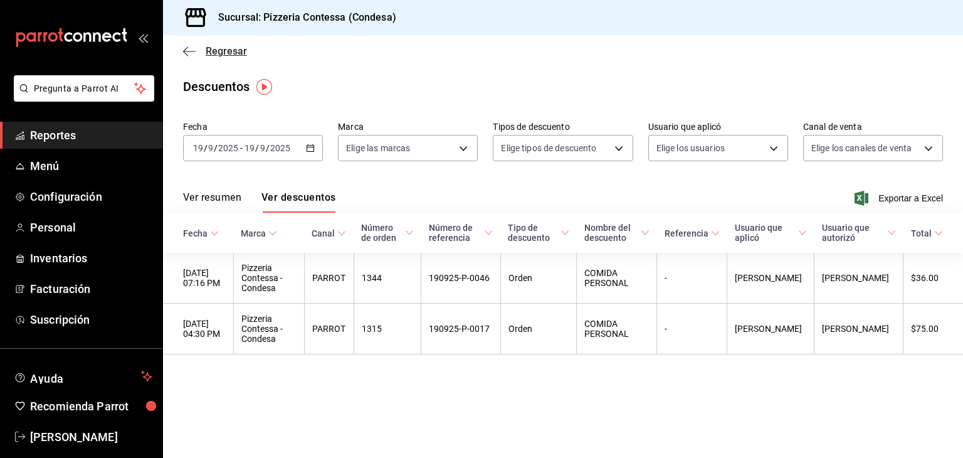
click at [189, 55] on icon "button" at bounding box center [189, 51] width 13 height 11
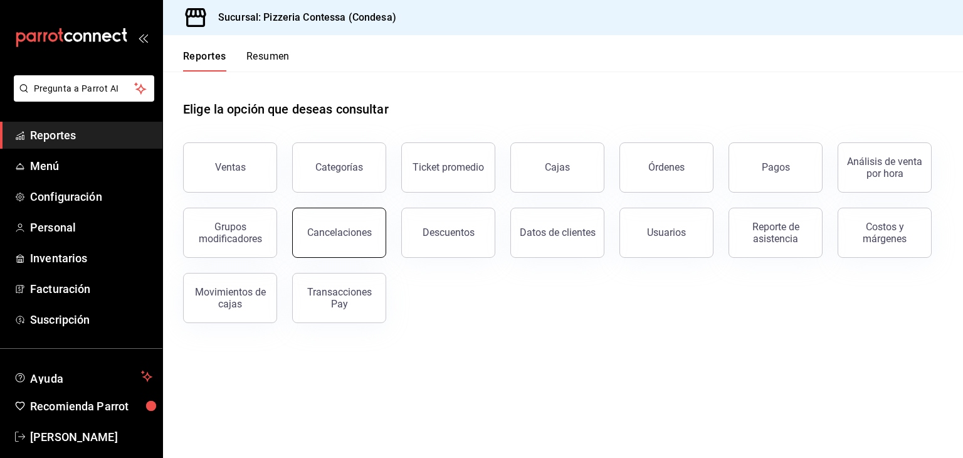
click at [355, 246] on button "Cancelaciones" at bounding box center [339, 233] width 94 height 50
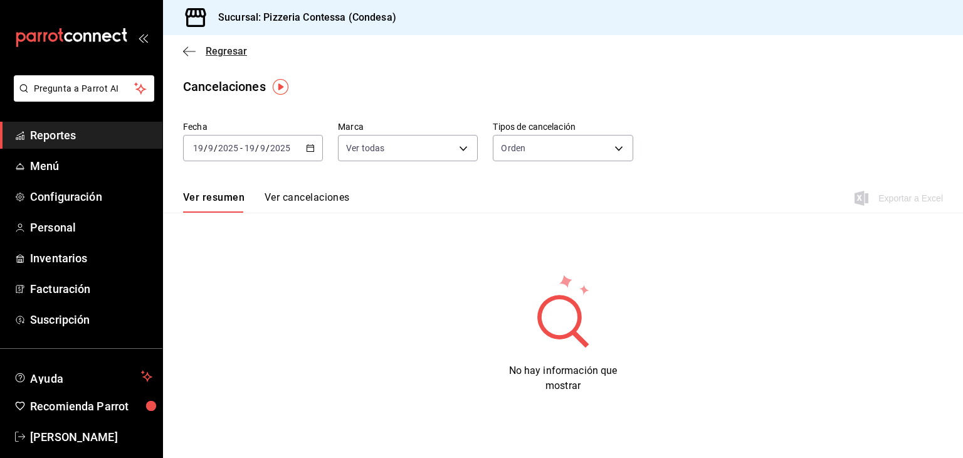
click at [186, 50] on icon "button" at bounding box center [189, 51] width 13 height 11
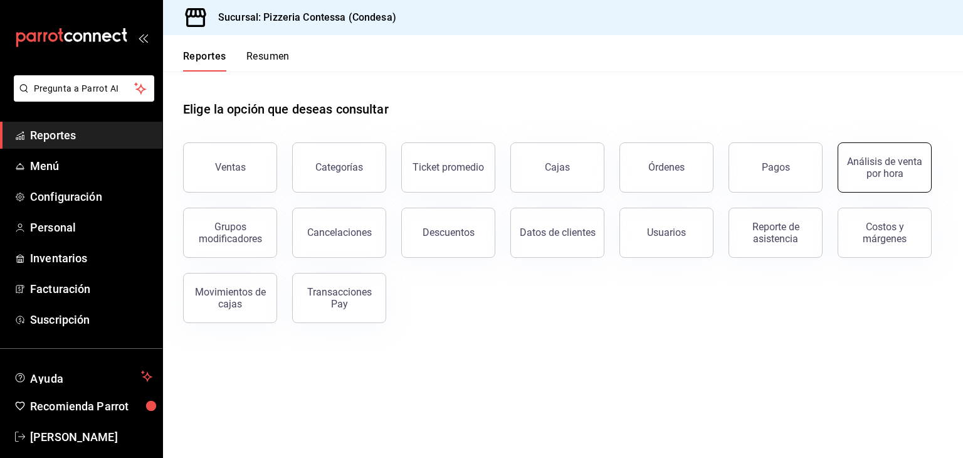
click at [895, 169] on div "Análisis de venta por hora" at bounding box center [885, 168] width 78 height 24
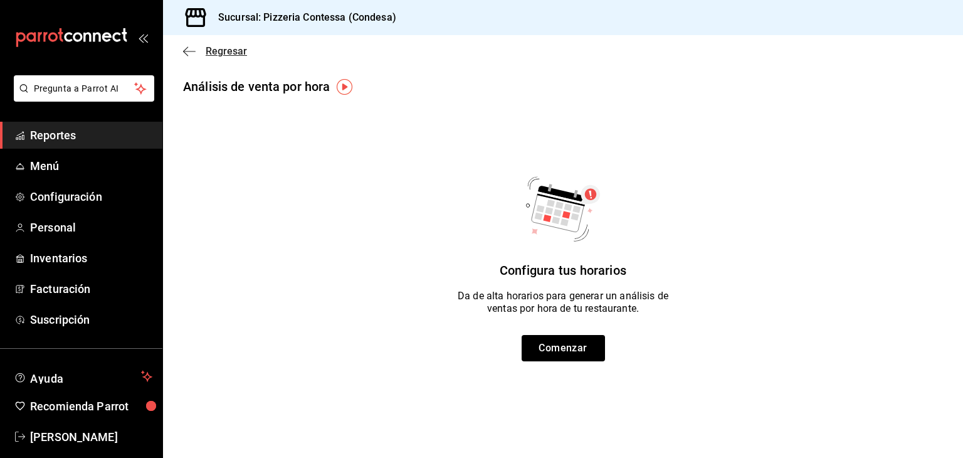
click at [192, 56] on icon "button" at bounding box center [189, 51] width 13 height 11
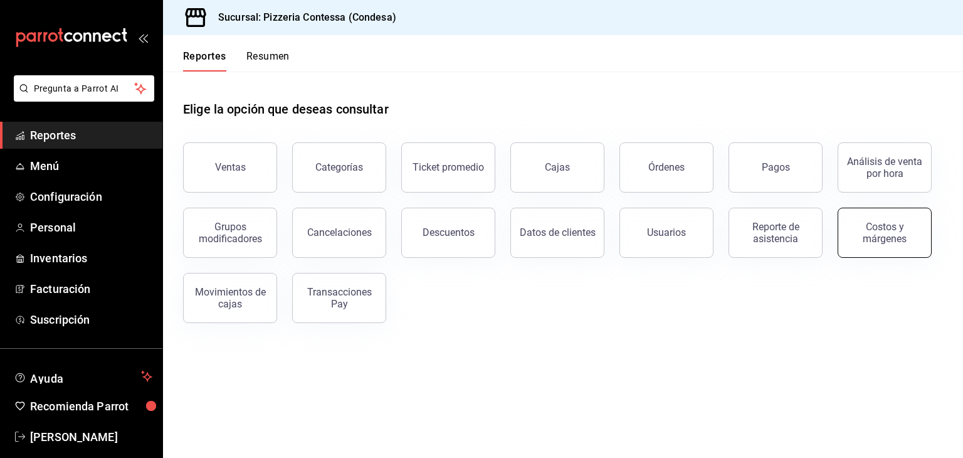
click at [913, 240] on div "Costos y márgenes" at bounding box center [885, 233] width 78 height 24
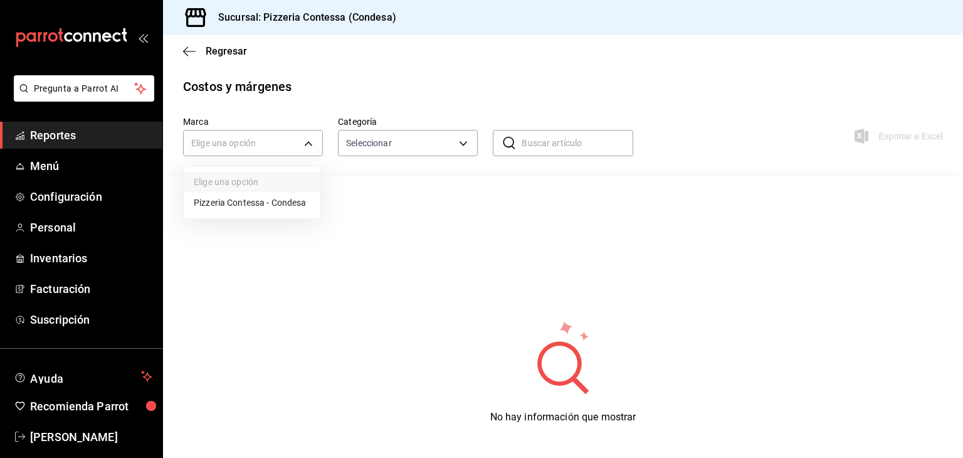
click at [302, 138] on body "Pregunta a Parrot AI Reportes Menú Configuración Personal Inventarios Facturaci…" at bounding box center [481, 229] width 963 height 458
click at [275, 209] on li "Pizzeria Contessa - Condesa" at bounding box center [252, 203] width 137 height 21
type input "7f9918d6-7ca3-4b4d-ab09-8d234b7921f1"
click at [385, 145] on body "Pregunta a Parrot AI Reportes Menú Configuración Personal Inventarios Facturaci…" at bounding box center [481, 229] width 963 height 458
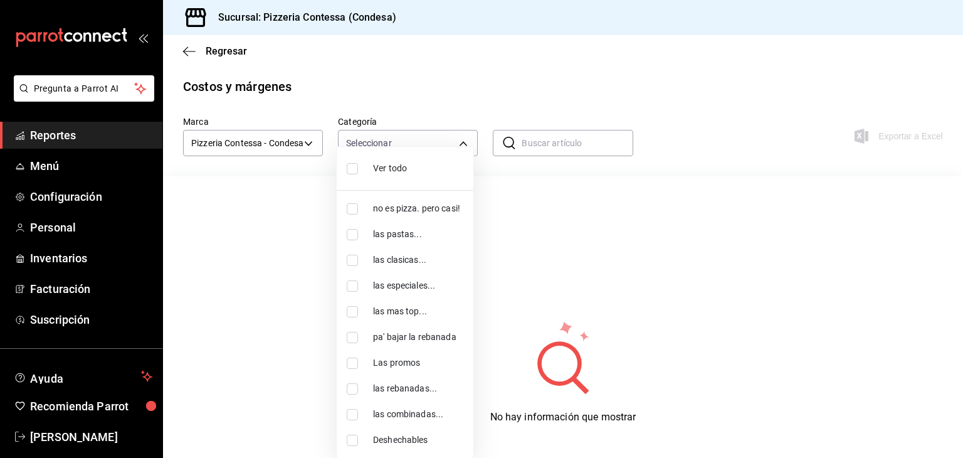
click at [401, 238] on span "las pastas..." at bounding box center [418, 234] width 90 height 13
type input "a06151f7-337f-4a2d-8534-203361290ae7"
checkbox input "true"
click at [394, 231] on span "las pastas..." at bounding box center [418, 234] width 90 height 13
checkbox input "false"
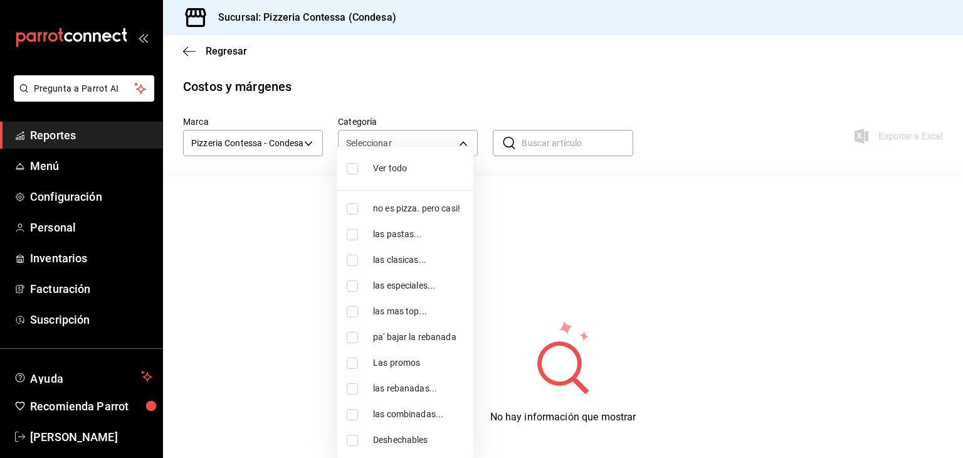
click at [530, 142] on div at bounding box center [481, 229] width 963 height 458
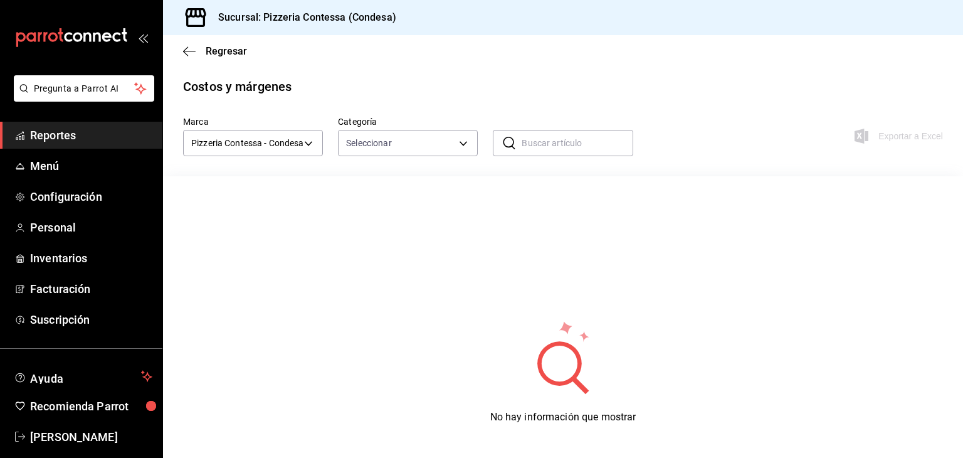
click at [530, 142] on input "text" at bounding box center [577, 142] width 111 height 25
type input "pas"
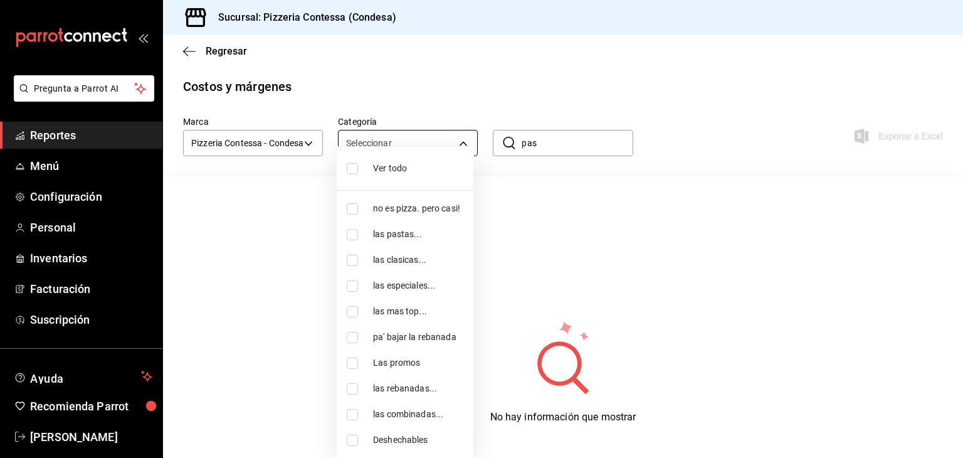
click at [454, 152] on body "Pregunta a Parrot AI Reportes Menú Configuración Personal Inventarios Facturaci…" at bounding box center [481, 229] width 963 height 458
click at [418, 231] on span "las pastas..." at bounding box center [418, 234] width 90 height 13
type input "a06151f7-337f-4a2d-8534-203361290ae7"
checkbox input "true"
click at [427, 171] on span "Ver todo" at bounding box center [418, 168] width 90 height 13
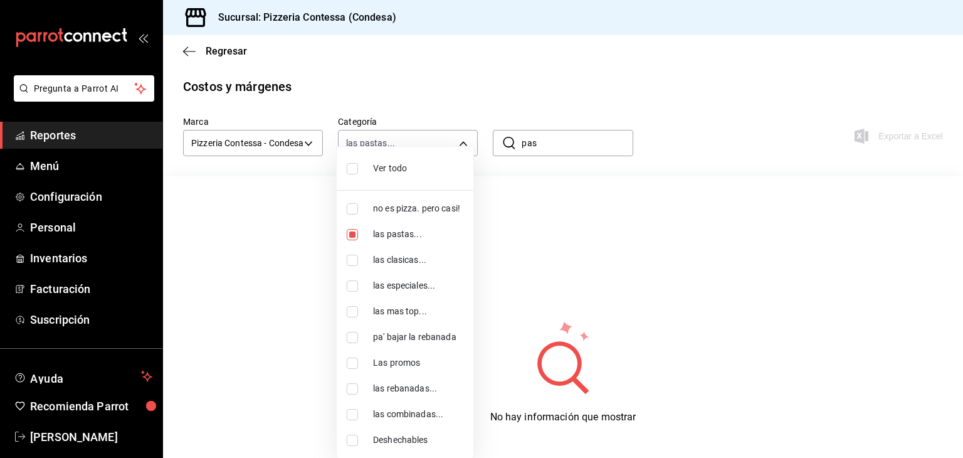
type input "e0a3393b-7da8-41fe-ad20-e45debfa747f,a06151f7-337f-4a2d-8534-203361290ae7,6d61d…"
checkbox input "true"
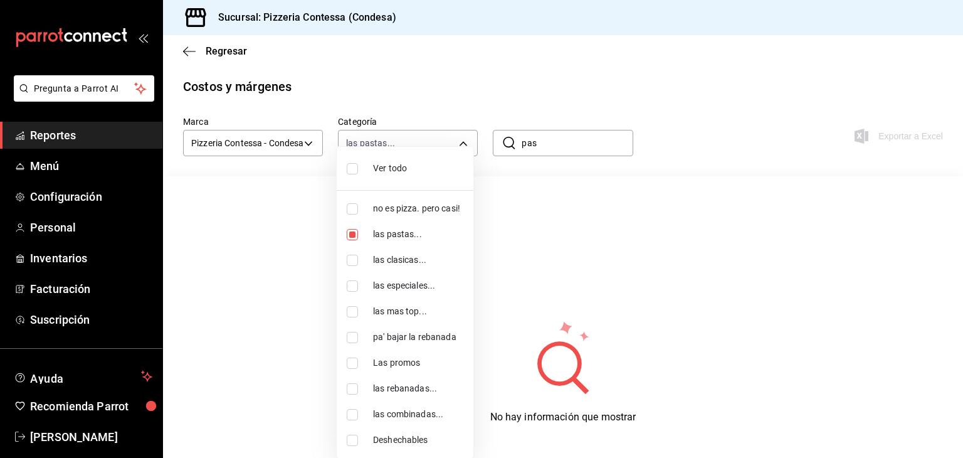
checkbox input "true"
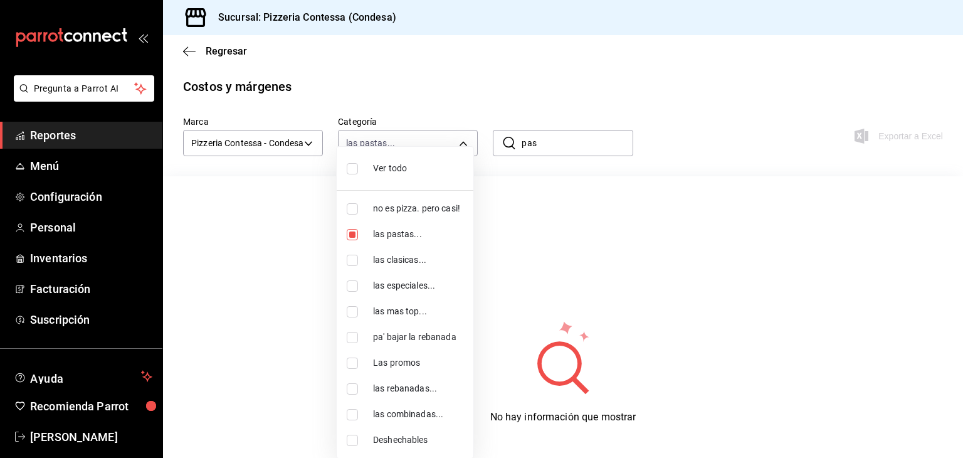
checkbox input "true"
click at [537, 202] on div at bounding box center [481, 229] width 963 height 458
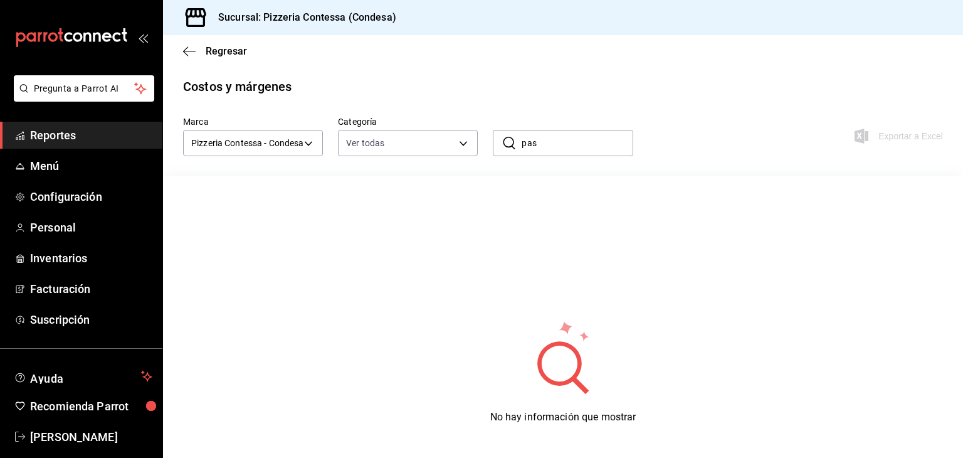
drag, startPoint x: 571, startPoint y: 146, endPoint x: 500, endPoint y: 154, distance: 70.7
click at [500, 154] on div "​ pas ​" at bounding box center [563, 143] width 140 height 26
click at [210, 46] on span "Regresar" at bounding box center [226, 51] width 41 height 12
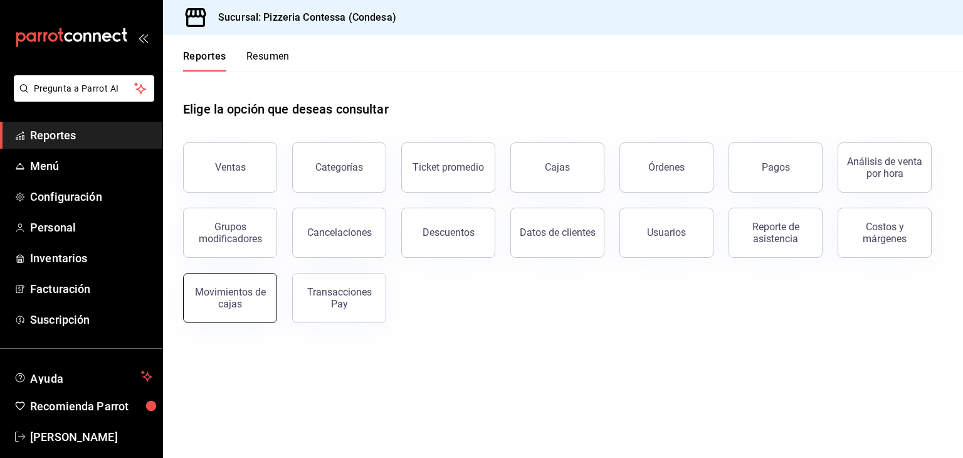
click at [249, 283] on button "Movimientos de cajas" at bounding box center [230, 298] width 94 height 50
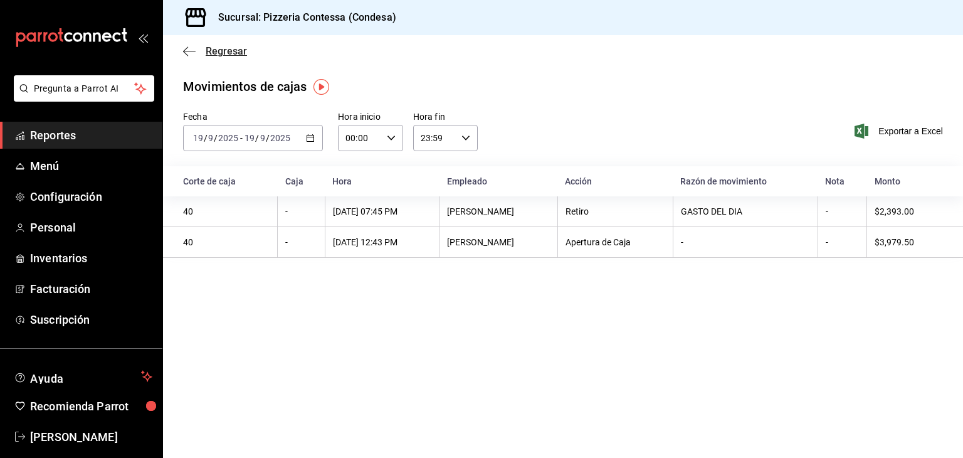
click at [184, 55] on icon "button" at bounding box center [189, 51] width 13 height 11
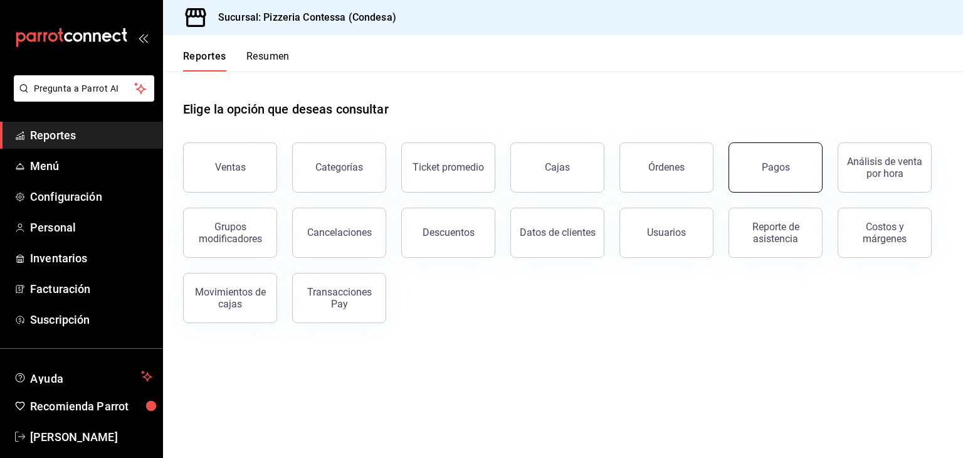
click at [755, 173] on button "Pagos" at bounding box center [776, 167] width 94 height 50
click at [260, 173] on button "Ventas" at bounding box center [230, 167] width 94 height 50
